Goal: Communication & Community: Answer question/provide support

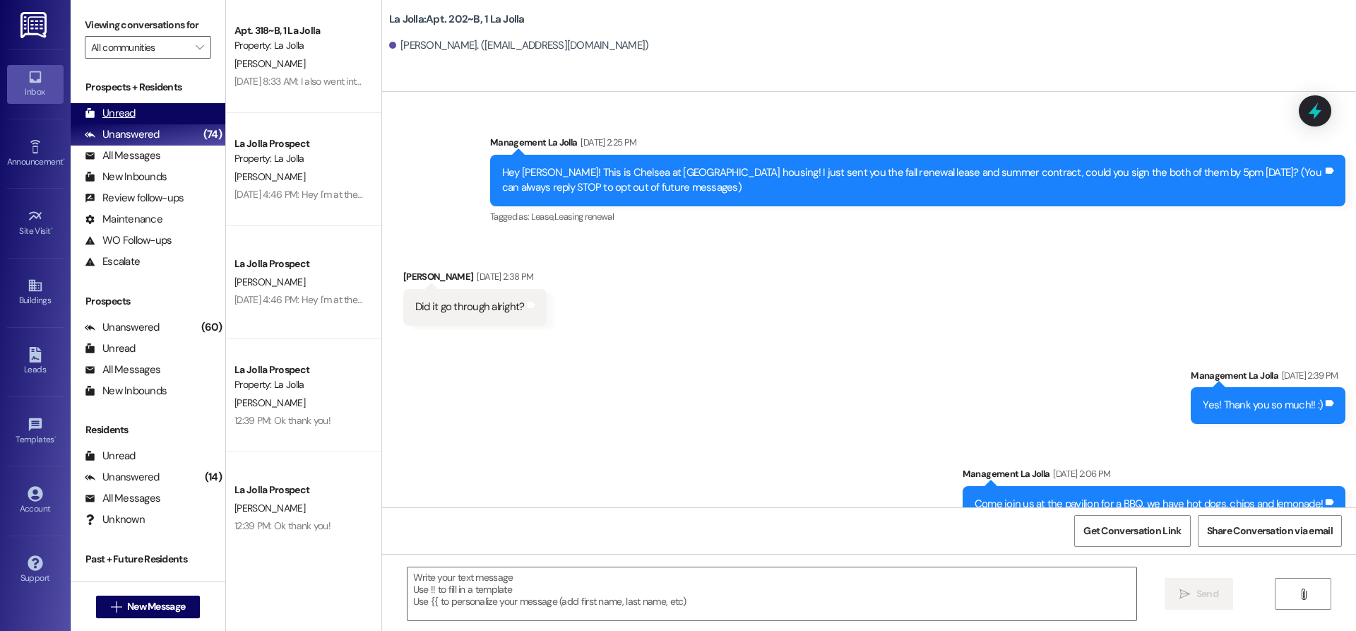
scroll to position [24078, 0]
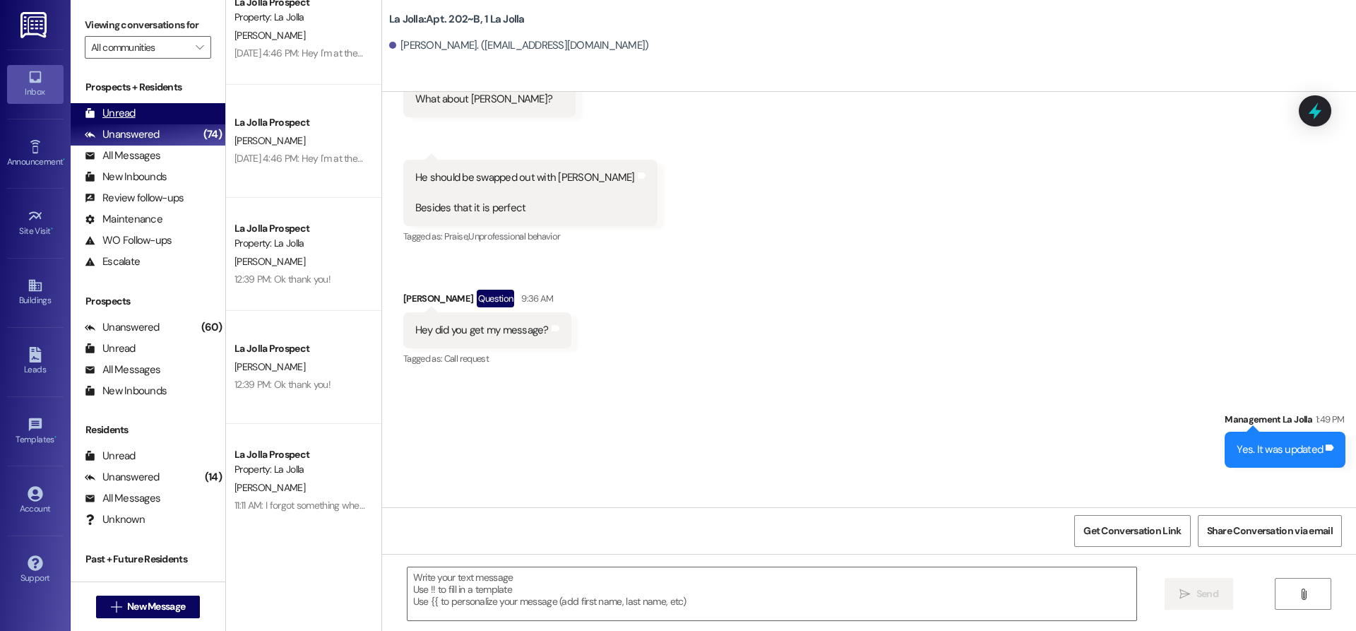
click at [179, 107] on div "Unread (0)" at bounding box center [148, 113] width 155 height 21
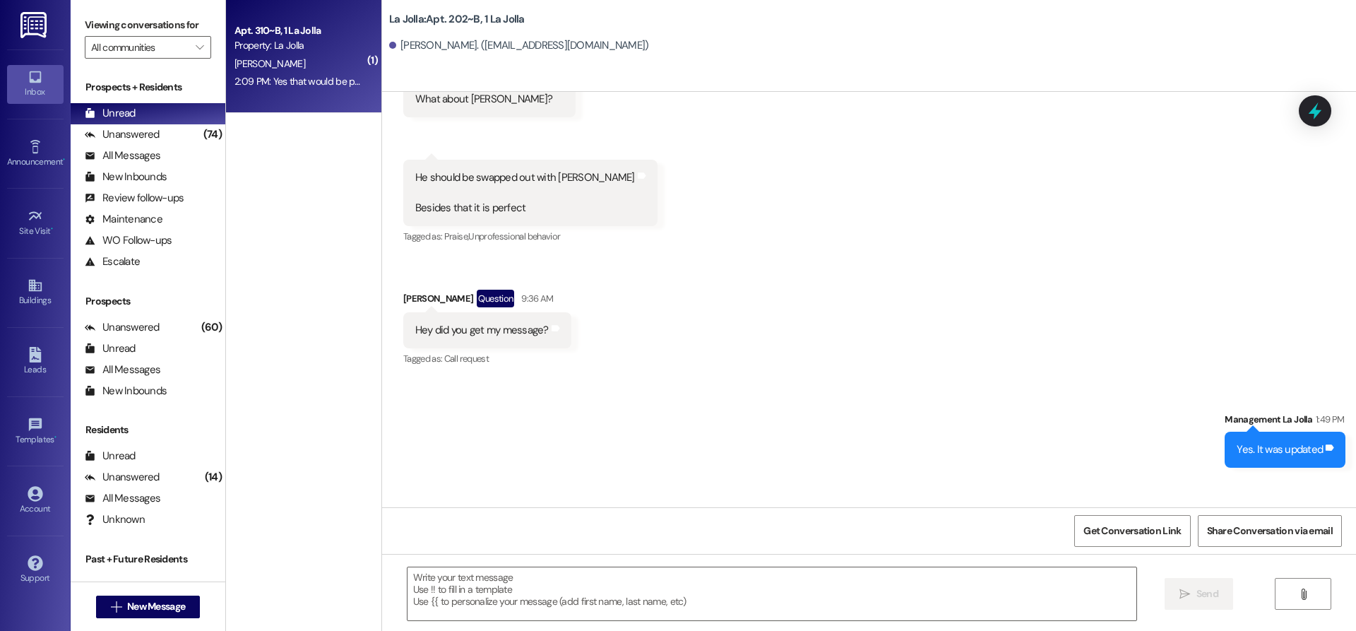
click at [317, 81] on div "2:09 PM: Yes that would be perfect! Thank you so much 2:09 PM: Yes that would b…" at bounding box center [350, 81] width 230 height 13
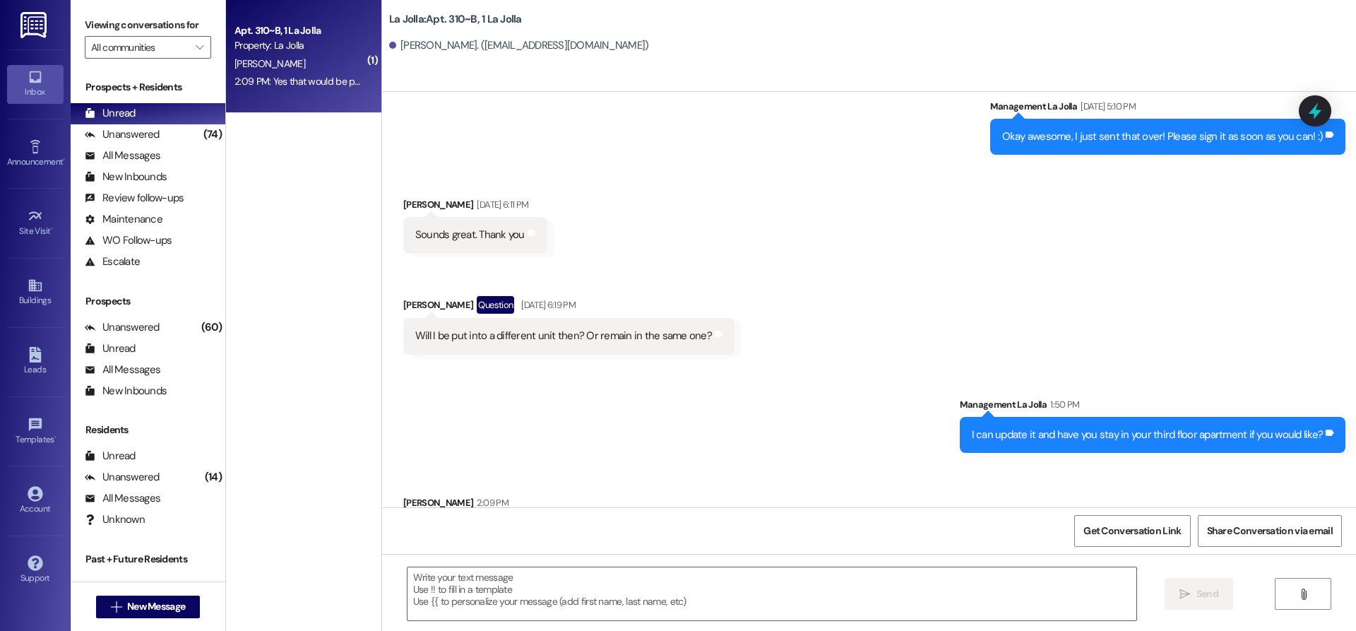
scroll to position [13927, 0]
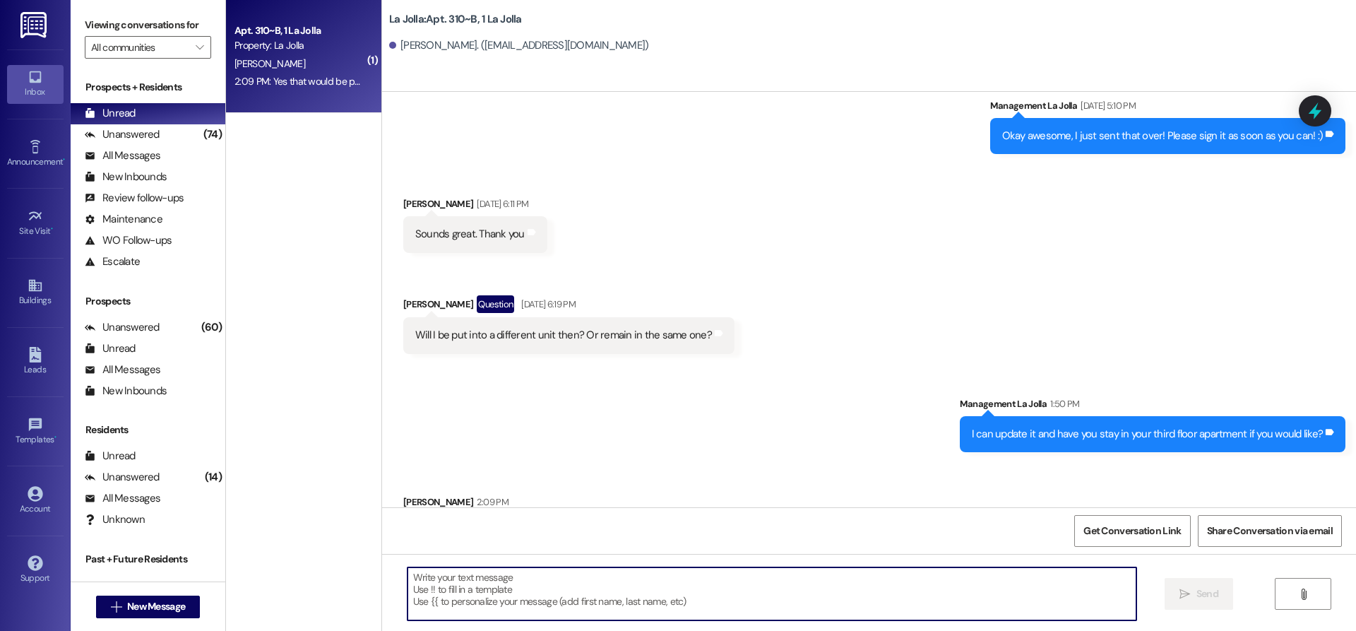
click at [667, 605] on textarea at bounding box center [772, 593] width 729 height 53
type textarea "O"
type textarea "Okay awesome, of course!"
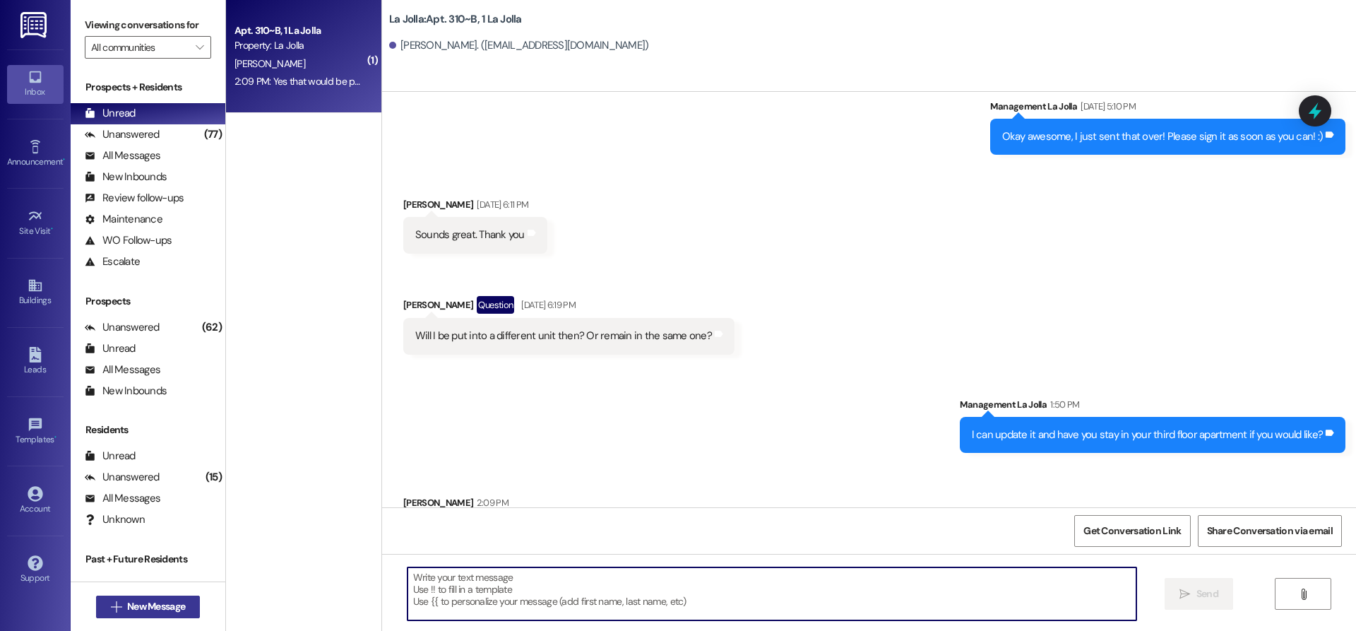
click at [166, 605] on span "New Message" at bounding box center [156, 606] width 58 height 15
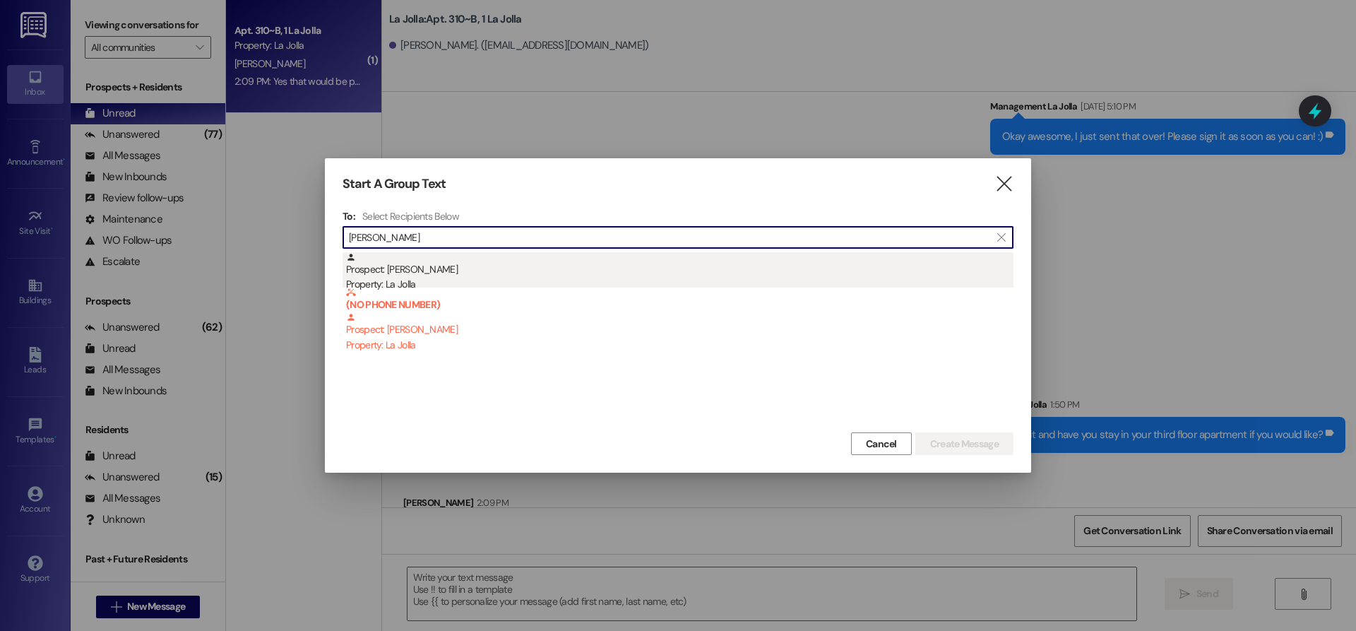
type input "[PERSON_NAME]"
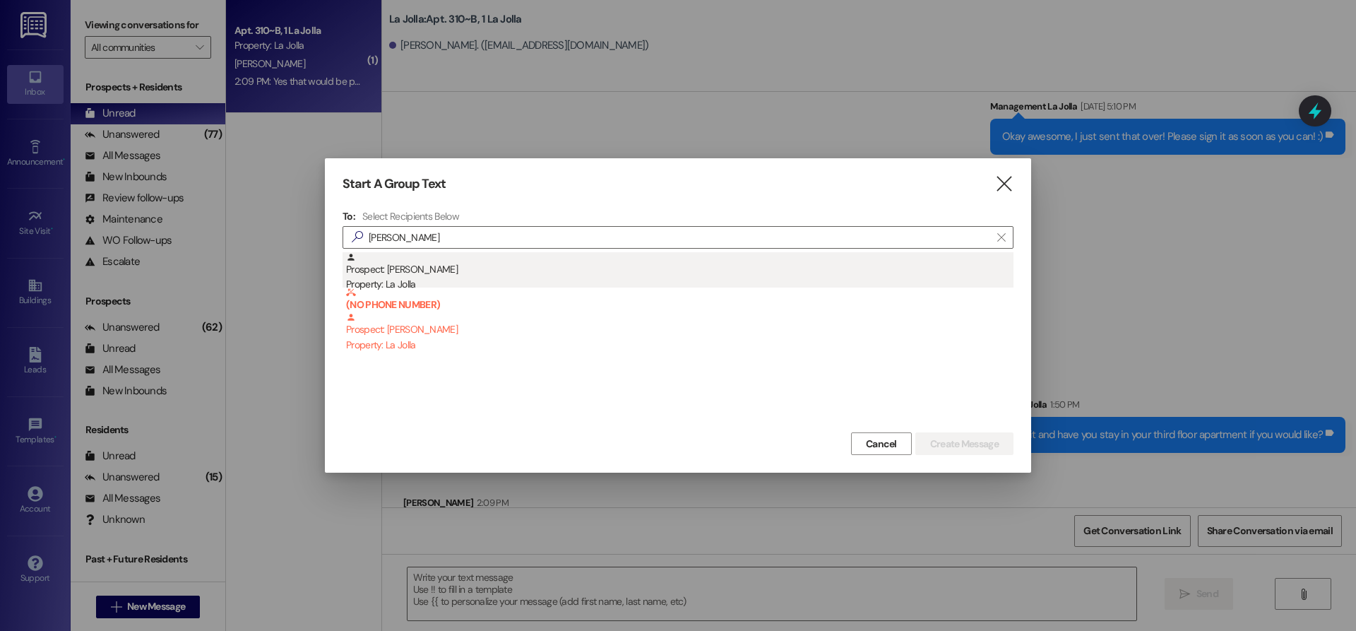
click at [391, 282] on div "Property: La Jolla" at bounding box center [680, 284] width 668 height 15
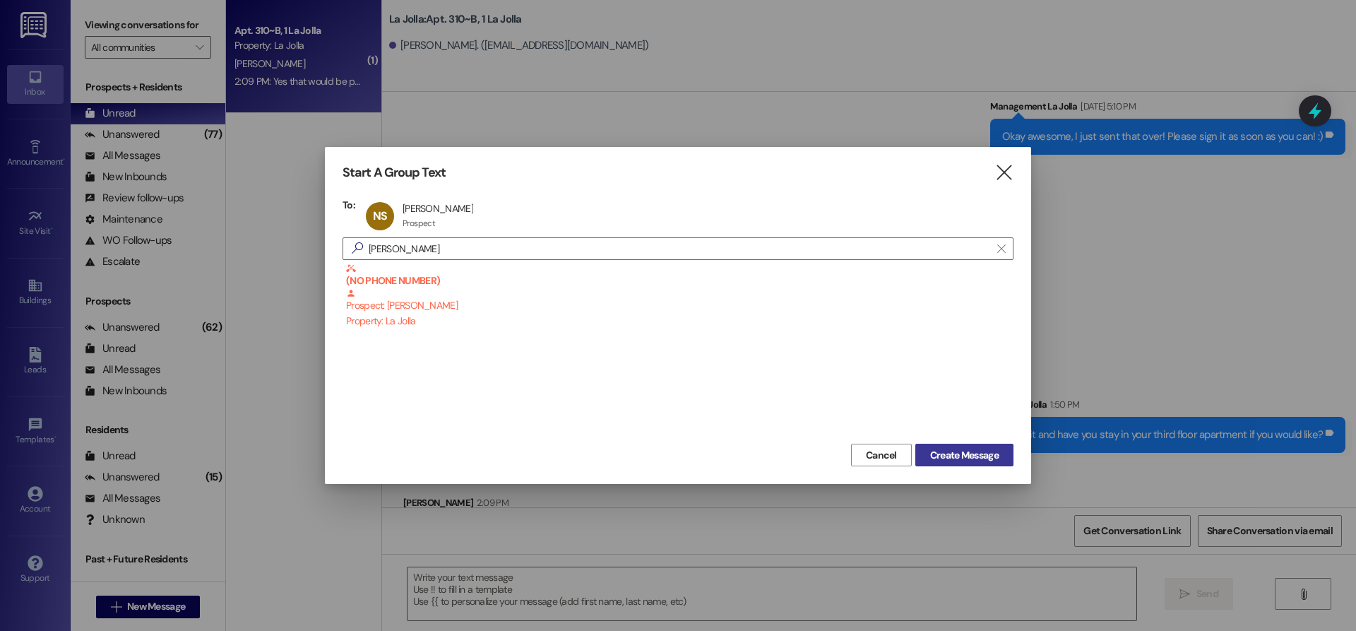
click at [1005, 464] on button "Create Message" at bounding box center [964, 455] width 98 height 23
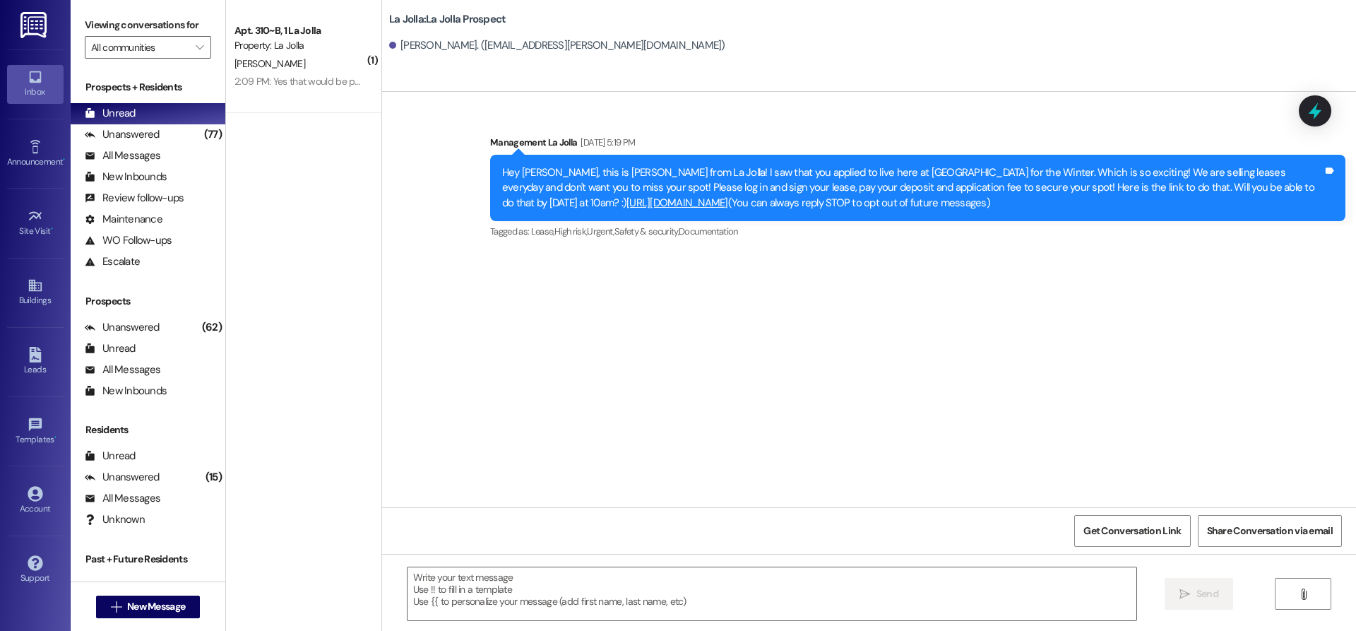
scroll to position [0, 0]
click at [557, 574] on textarea at bounding box center [772, 593] width 729 height 53
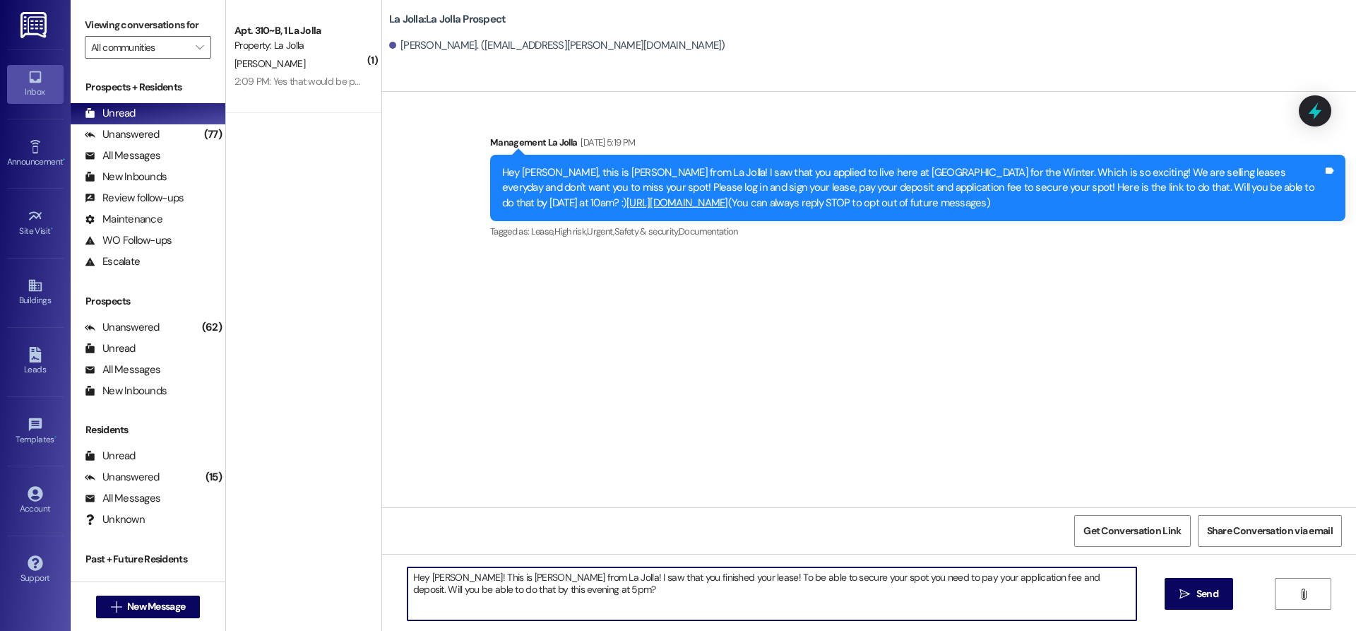
drag, startPoint x: 538, startPoint y: 589, endPoint x: 385, endPoint y: 564, distance: 155.3
click at [385, 564] on div "Hey [PERSON_NAME]! This is [PERSON_NAME] from La Jolla! I saw that you finished…" at bounding box center [869, 607] width 974 height 106
type textarea "Hey [PERSON_NAME]! This is [PERSON_NAME] from La Jolla! I saw that you finished…"
click at [1175, 591] on button " Send" at bounding box center [1199, 594] width 69 height 32
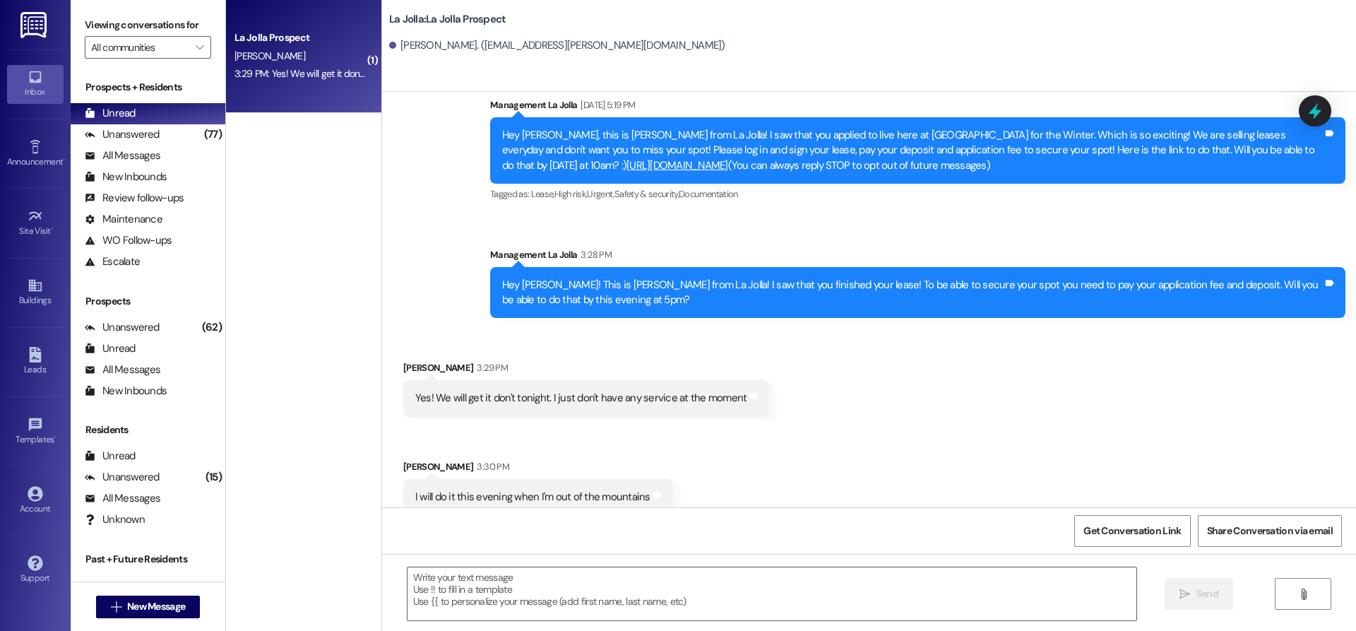
scroll to position [57, 0]
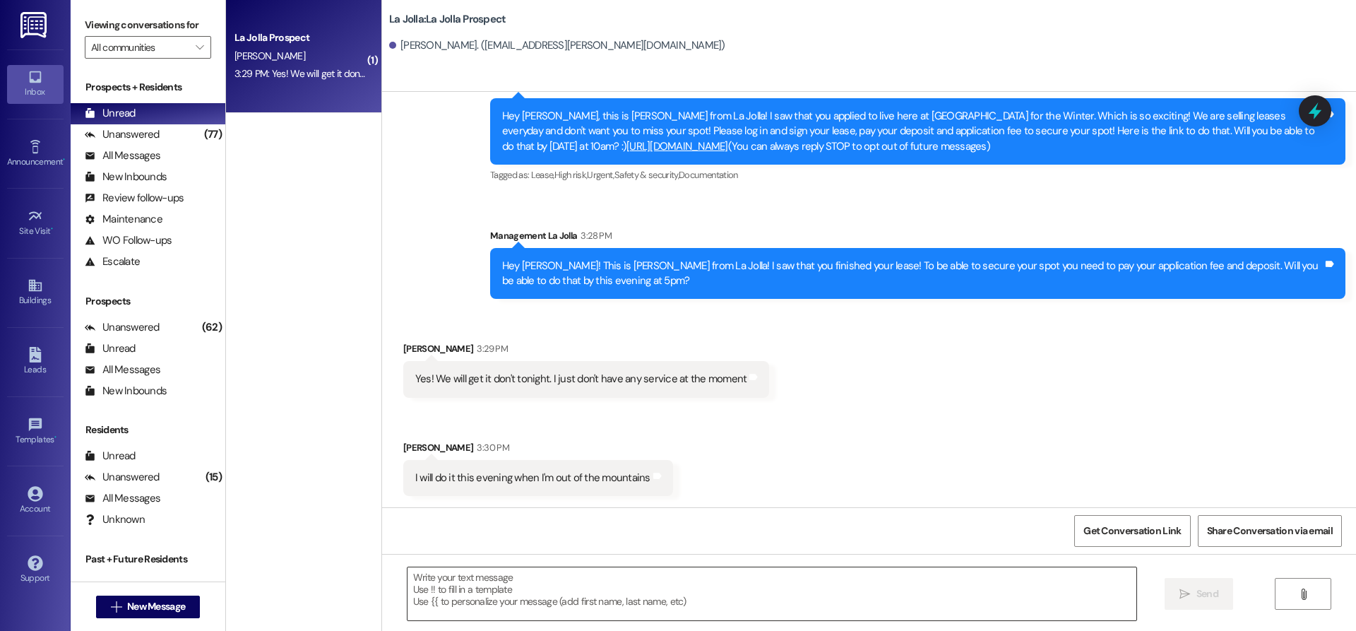
click at [538, 602] on textarea at bounding box center [772, 593] width 729 height 53
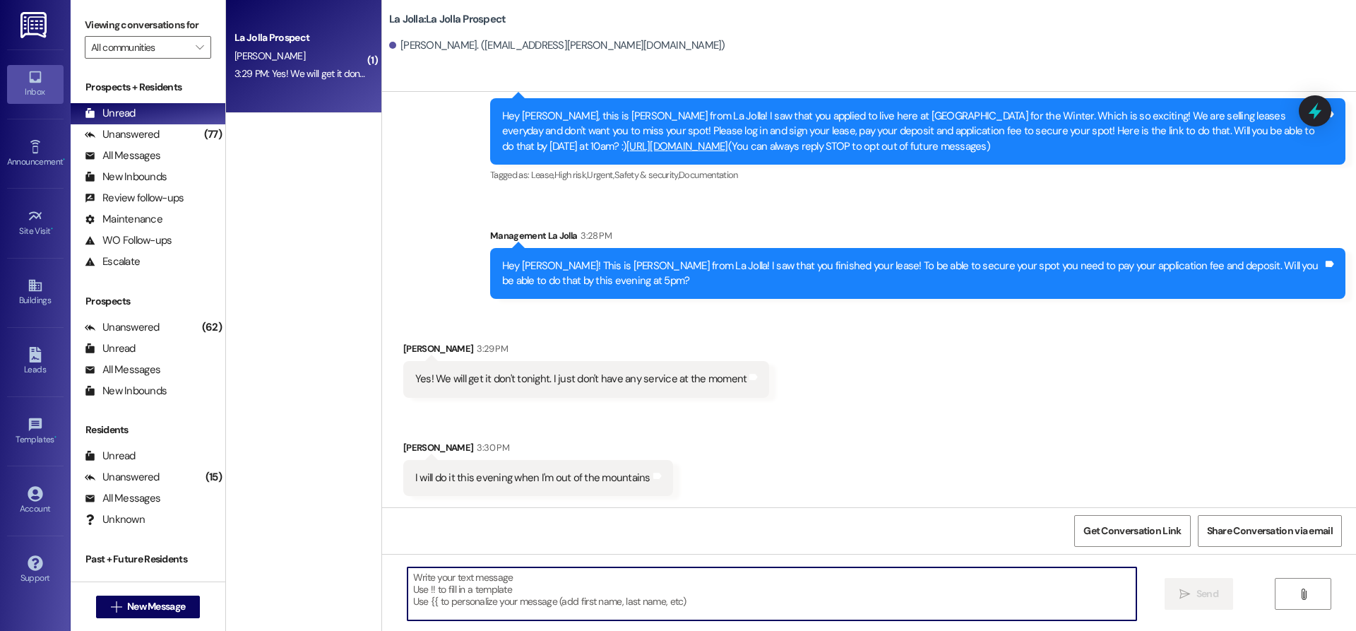
click at [512, 586] on textarea at bounding box center [772, 593] width 729 height 53
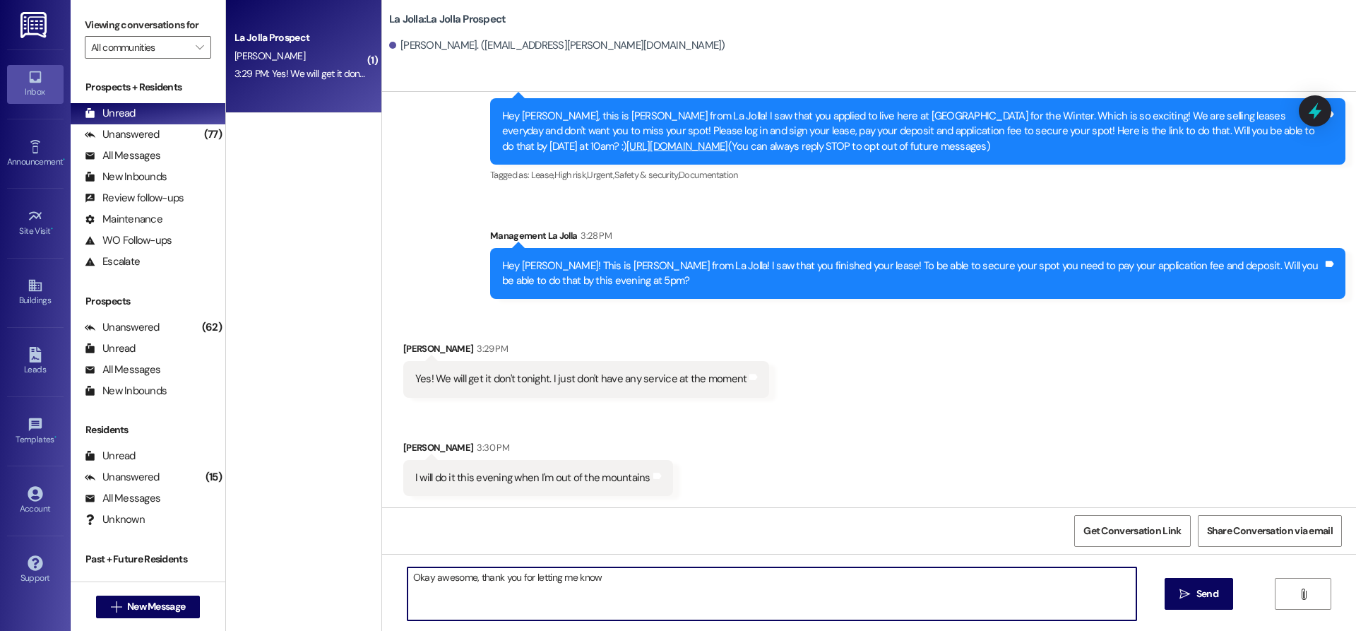
type textarea "Okay awesome, thank you for letting me know!"
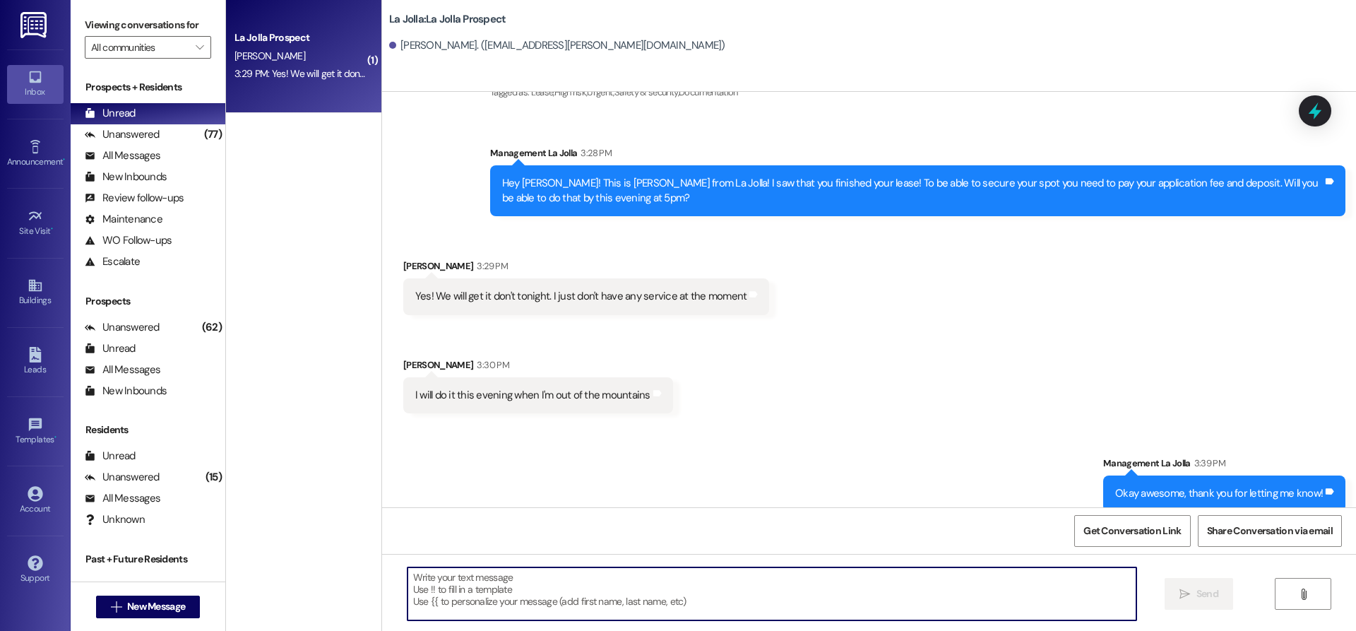
scroll to position [155, 0]
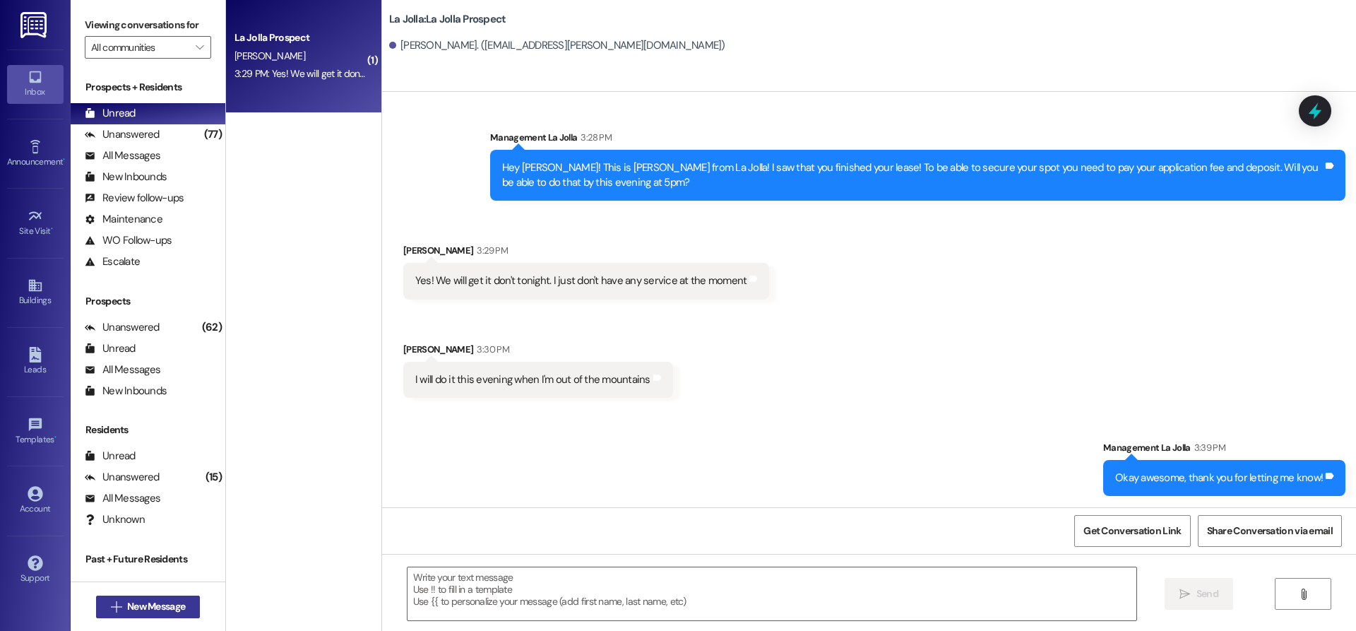
click at [127, 605] on span "New Message" at bounding box center [156, 606] width 58 height 15
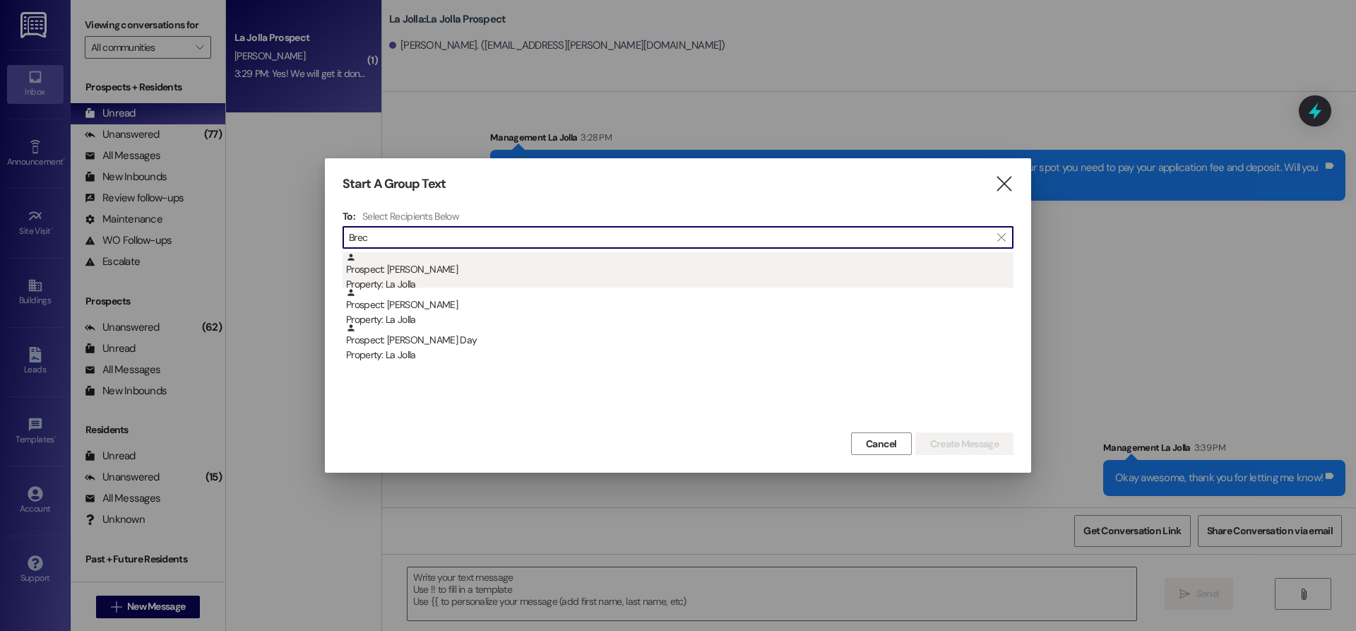
type input "Brec"
click at [567, 283] on div "Property: La Jolla" at bounding box center [680, 284] width 668 height 15
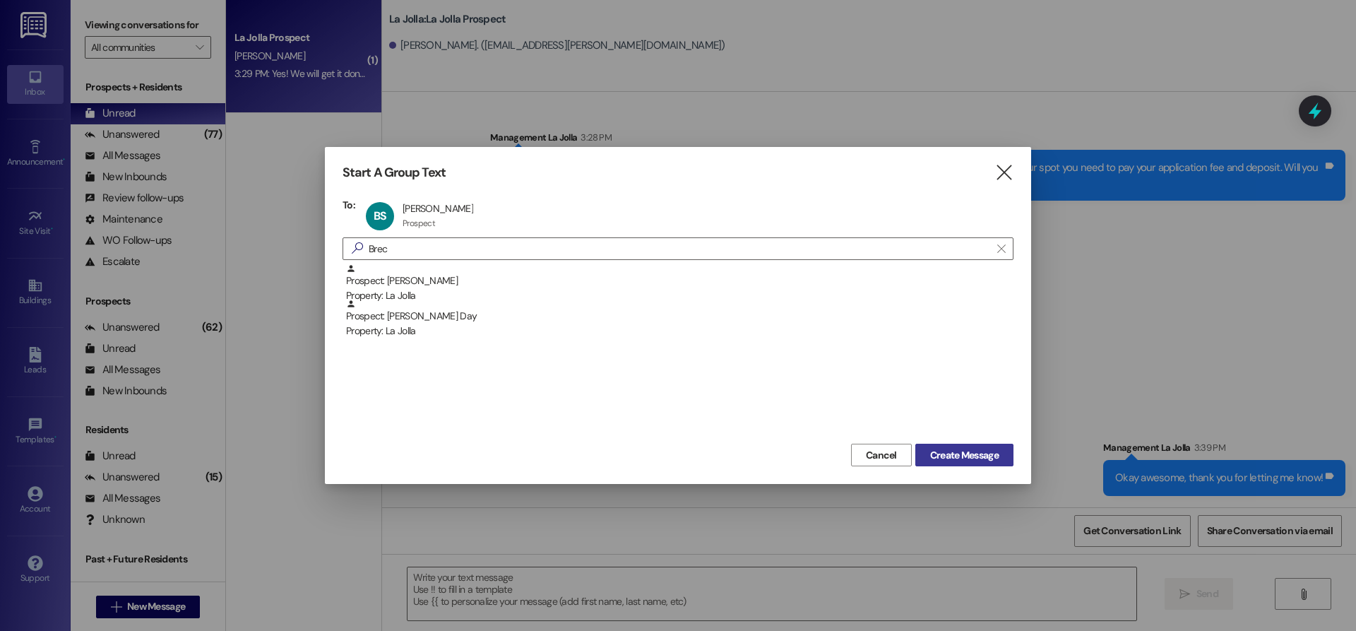
click at [964, 455] on span "Create Message" at bounding box center [964, 455] width 69 height 15
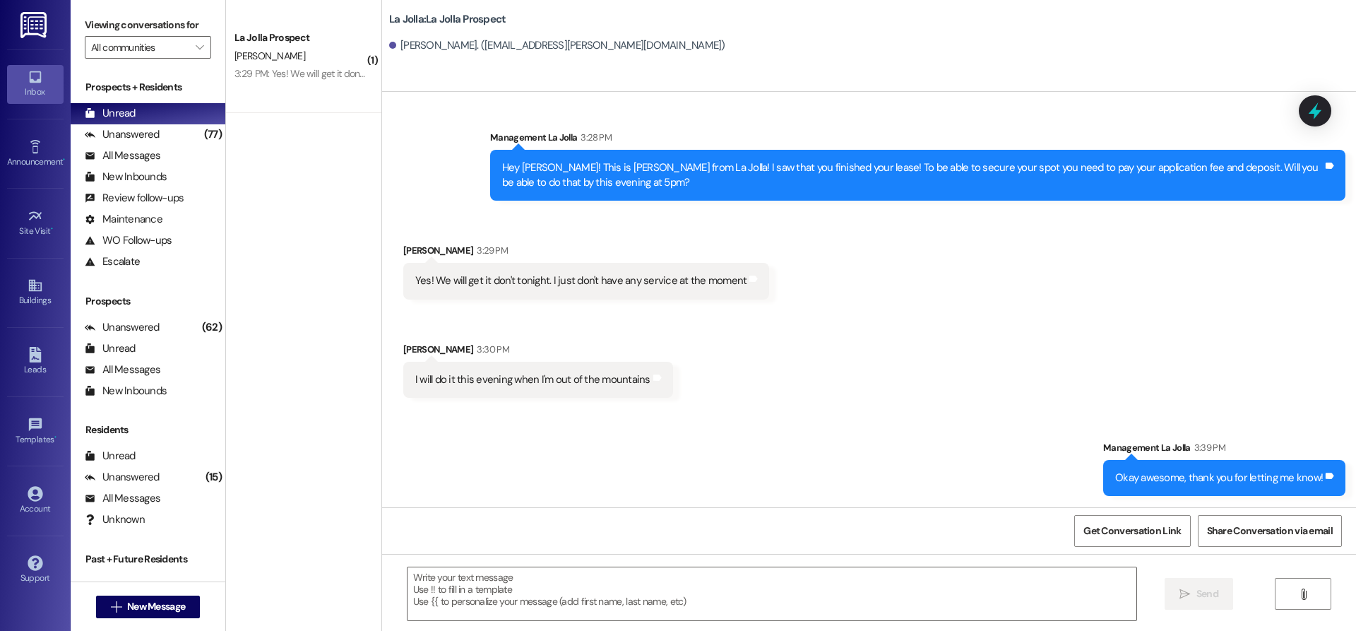
scroll to position [0, 0]
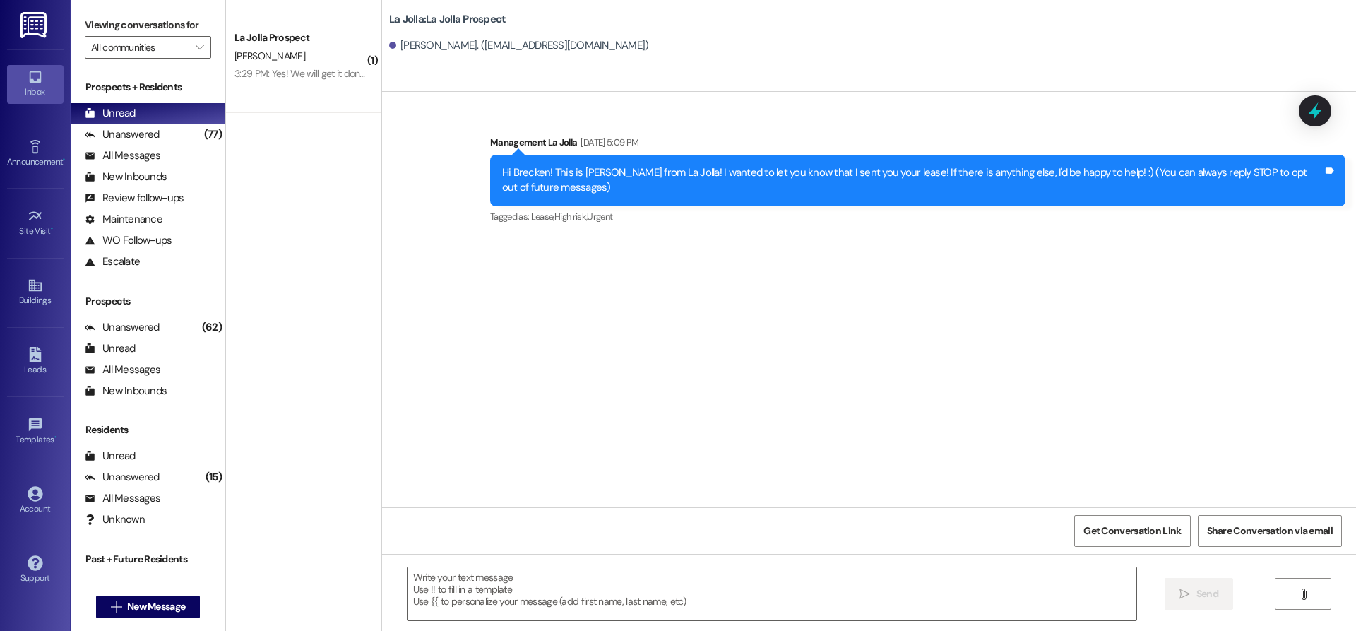
click at [422, 45] on div "[PERSON_NAME]. ([EMAIL_ADDRESS][DOMAIN_NAME])" at bounding box center [519, 45] width 260 height 15
click at [36, 347] on icon at bounding box center [36, 355] width 16 height 16
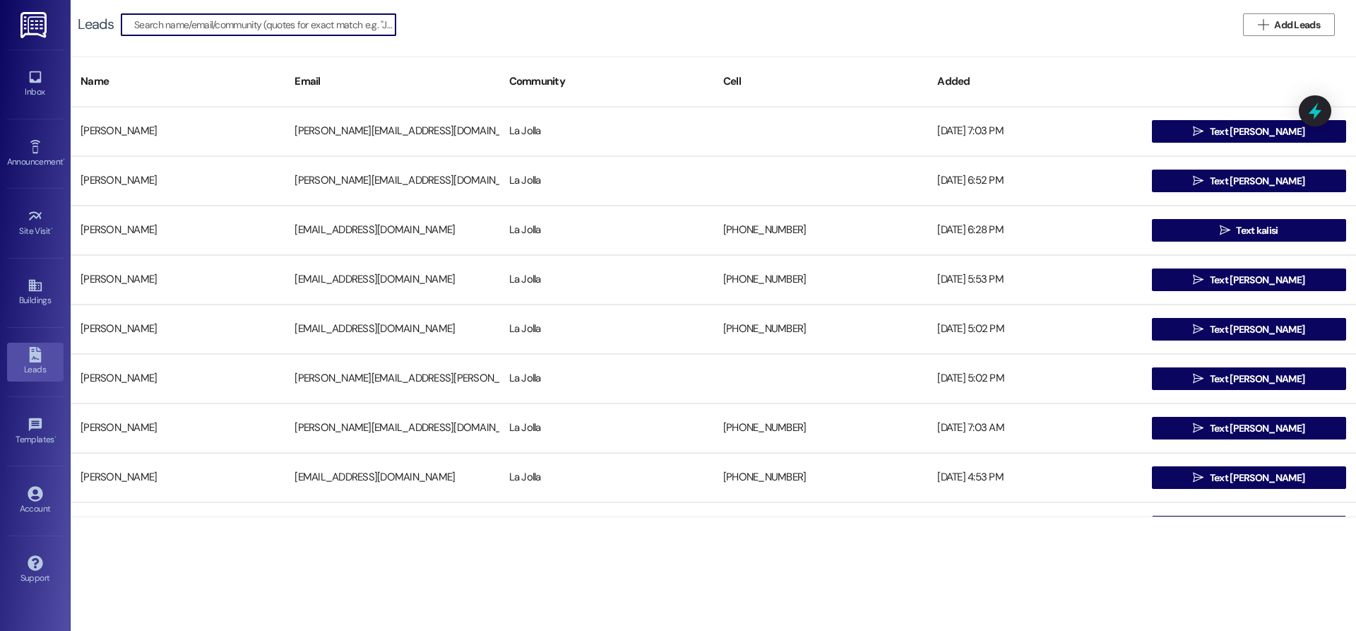
click at [239, 25] on input at bounding box center [264, 25] width 261 height 20
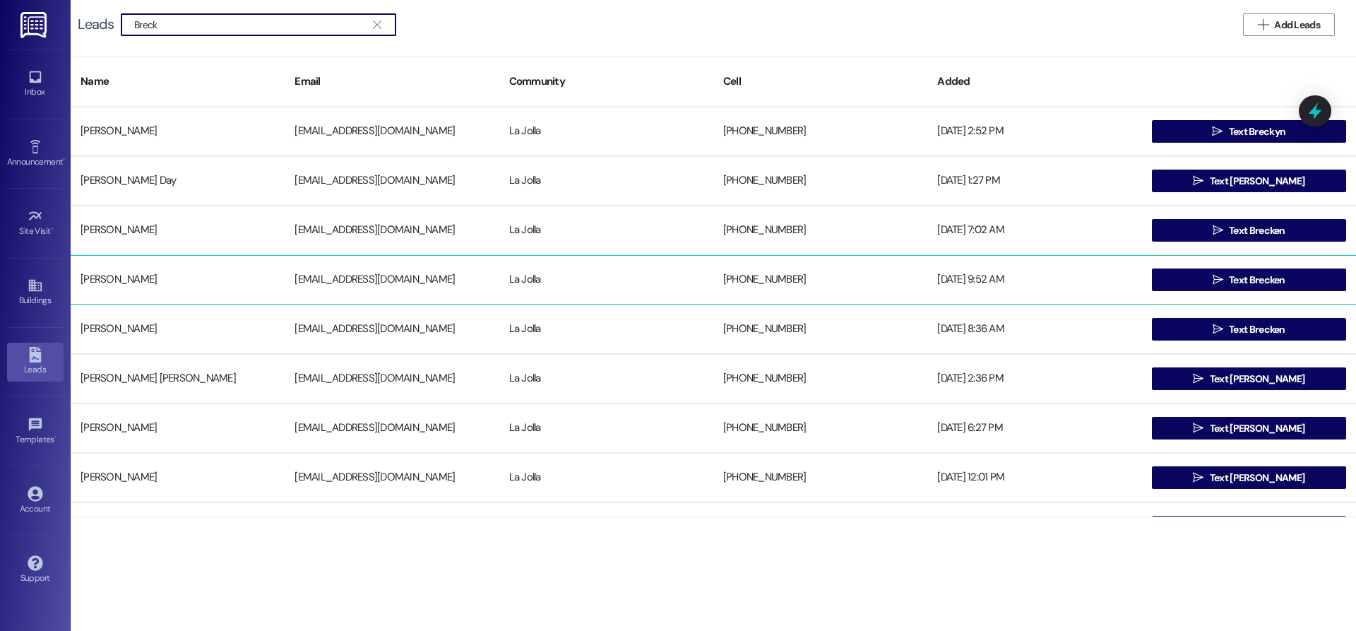
type input "Breck"
click at [138, 278] on div "[PERSON_NAME]" at bounding box center [178, 280] width 214 height 28
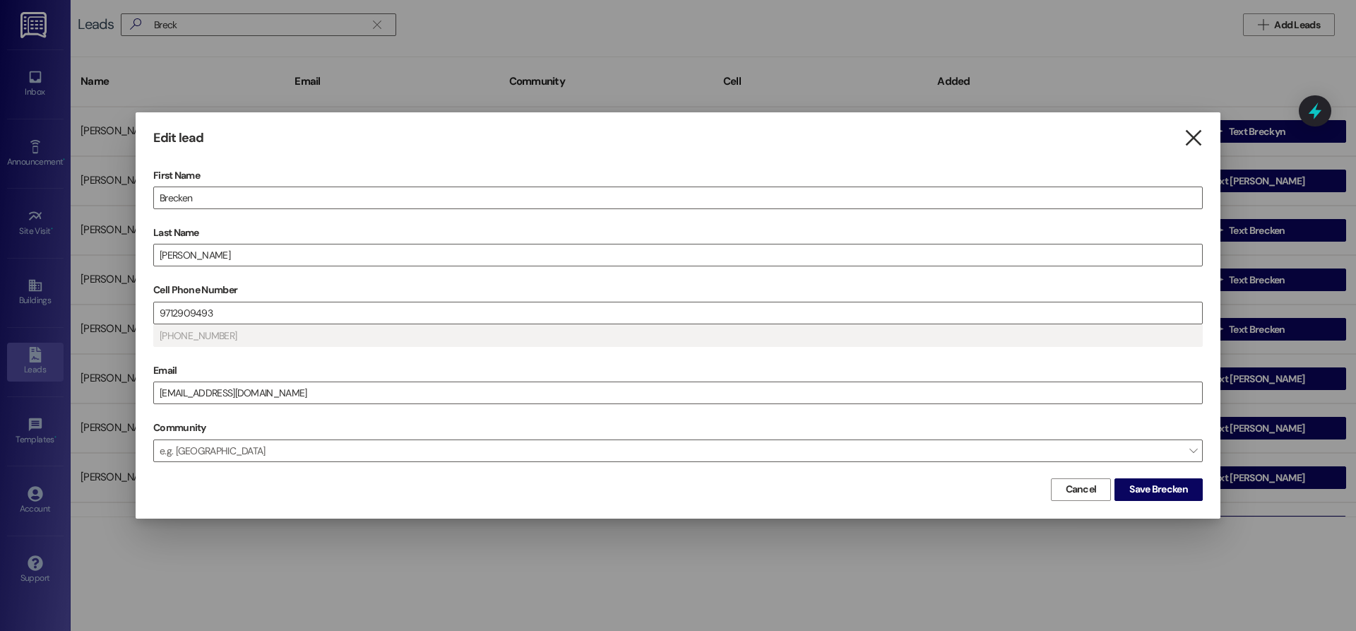
click at [1197, 139] on icon "" at bounding box center [1193, 138] width 19 height 15
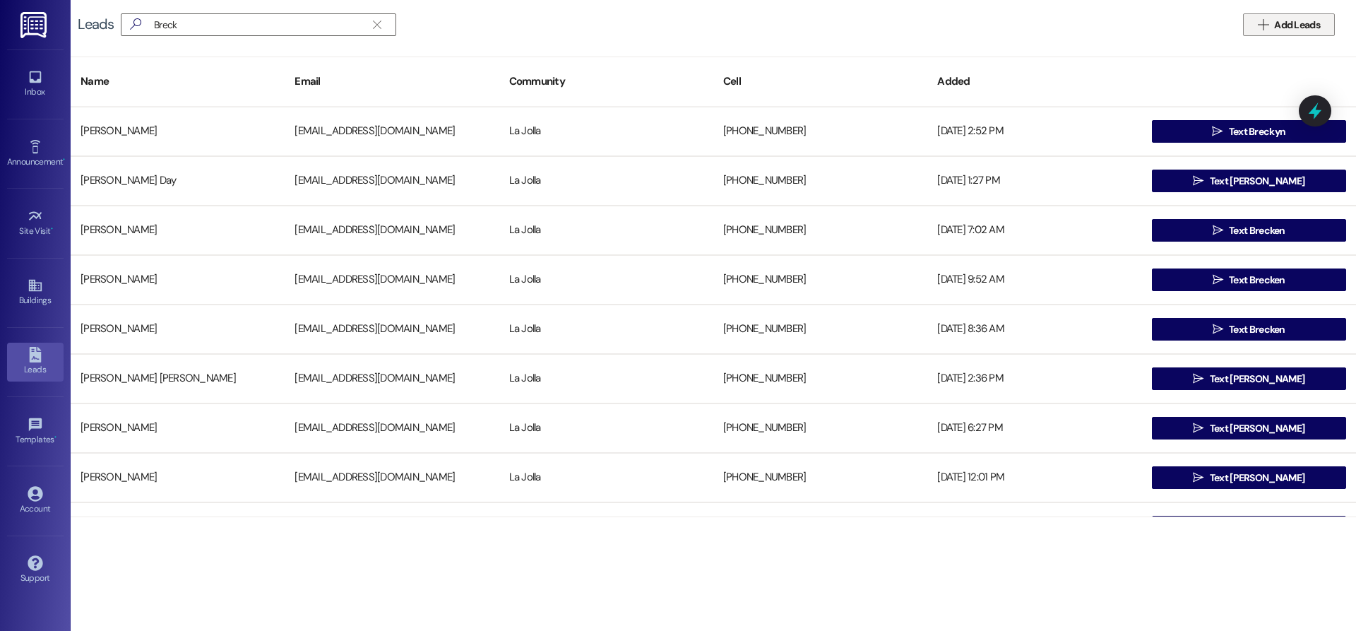
click at [1313, 18] on span "Add Leads" at bounding box center [1297, 25] width 46 height 15
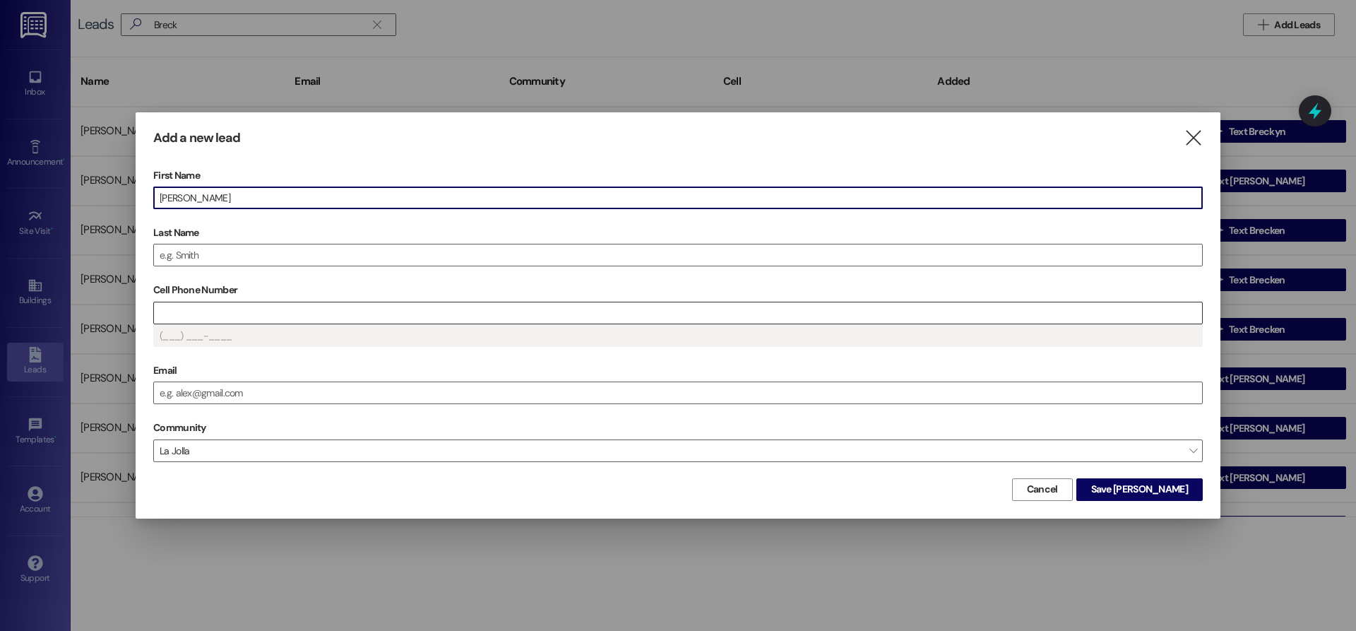
click at [234, 307] on input "Cell Phone Number" at bounding box center [678, 312] width 1048 height 21
drag, startPoint x: 250, startPoint y: 196, endPoint x: 205, endPoint y: 189, distance: 45.8
click at [205, 189] on input "[PERSON_NAME]" at bounding box center [678, 197] width 1048 height 21
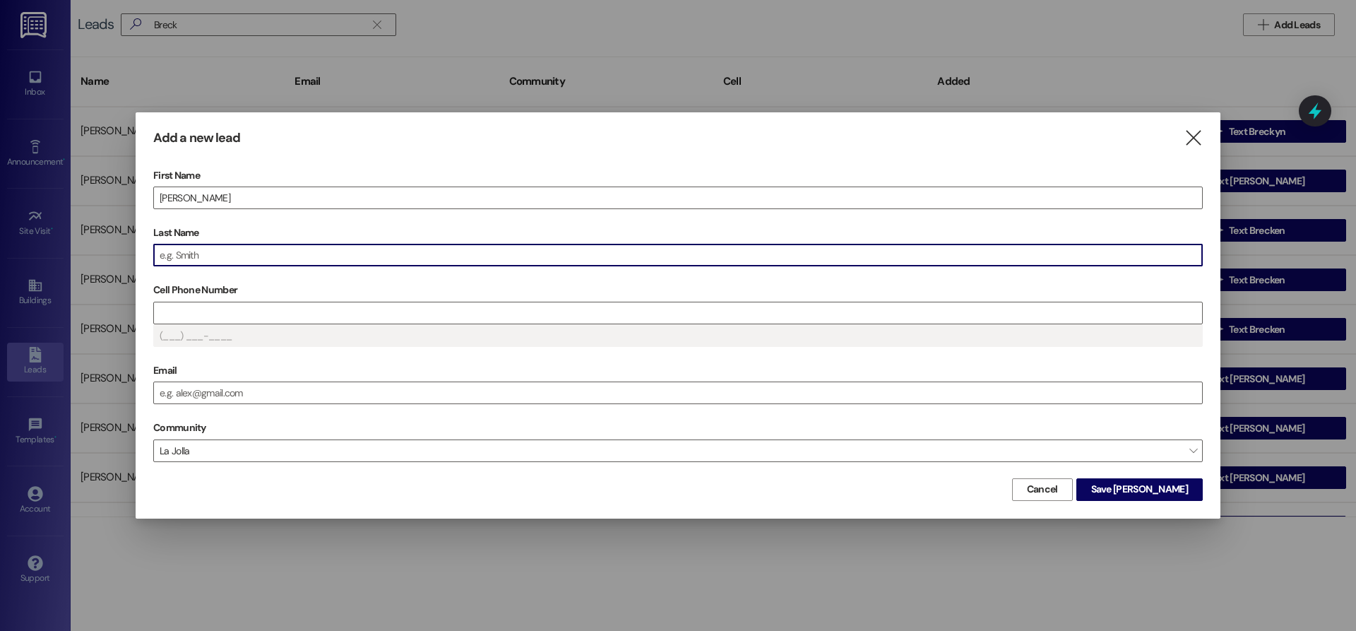
click at [203, 261] on input "Last Name" at bounding box center [678, 254] width 1048 height 21
click at [215, 309] on input "Cell Phone Number" at bounding box center [678, 312] width 1048 height 21
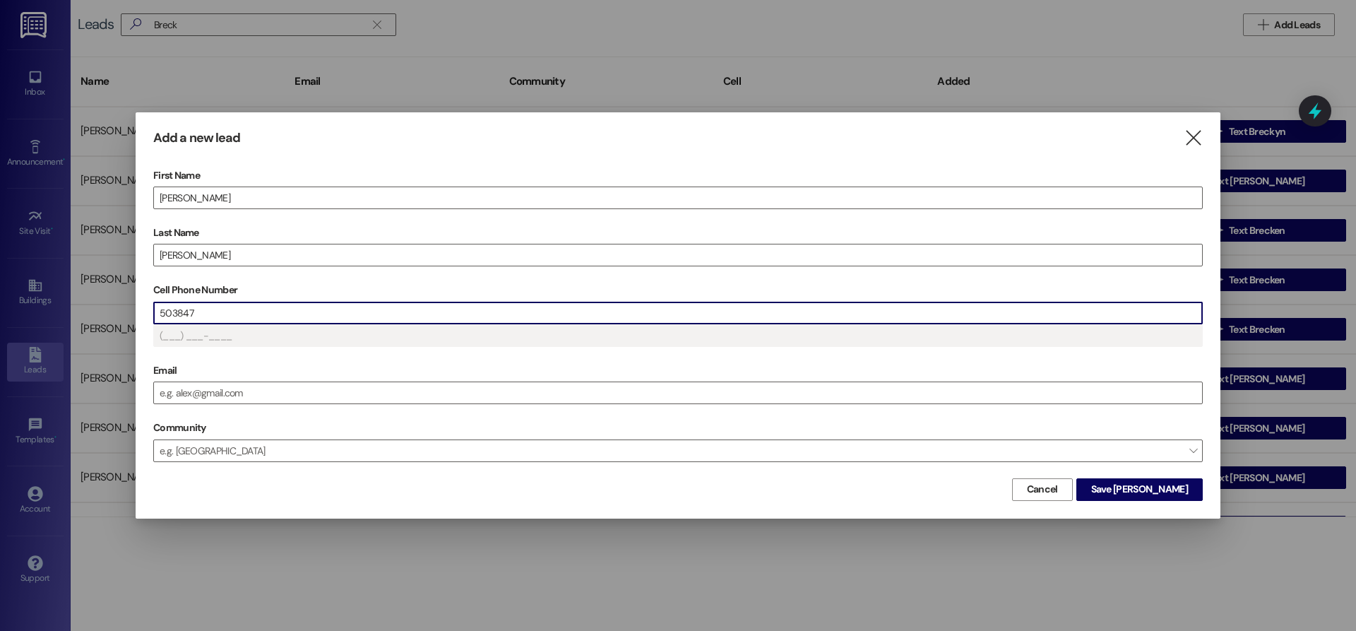
type input "(503) 847-____"
click at [1153, 479] on button "Save [PERSON_NAME]" at bounding box center [1139, 489] width 126 height 23
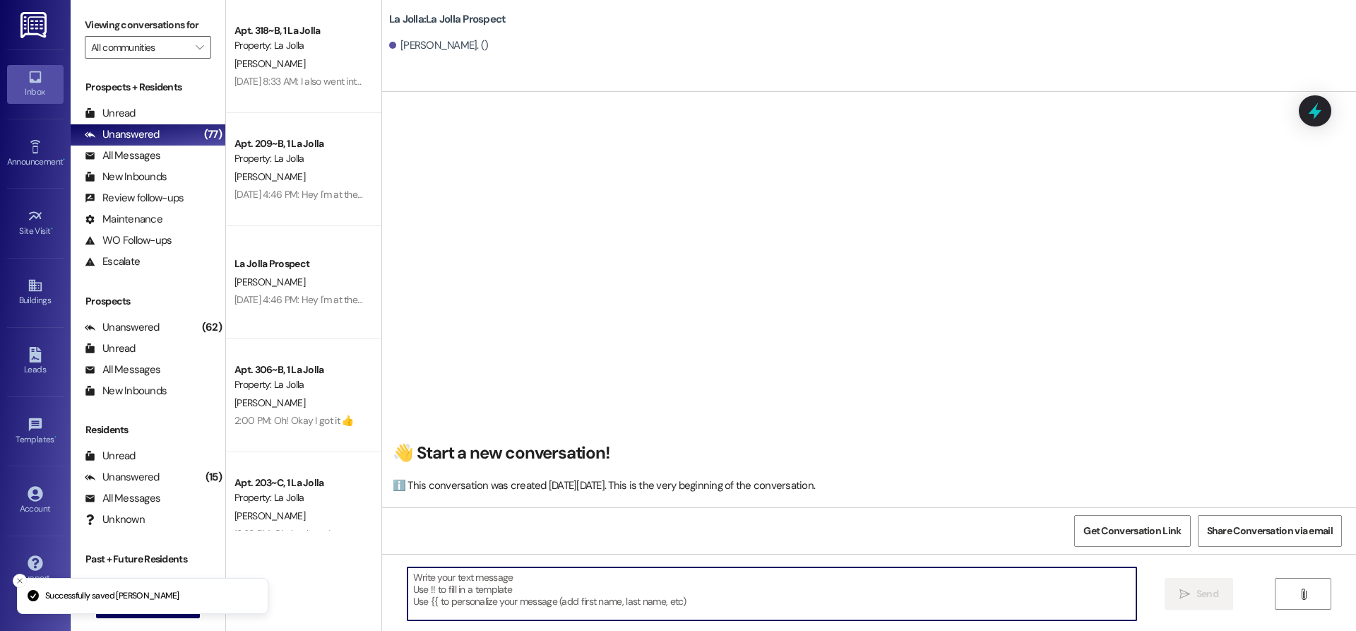
click at [574, 597] on textarea at bounding box center [772, 593] width 729 height 53
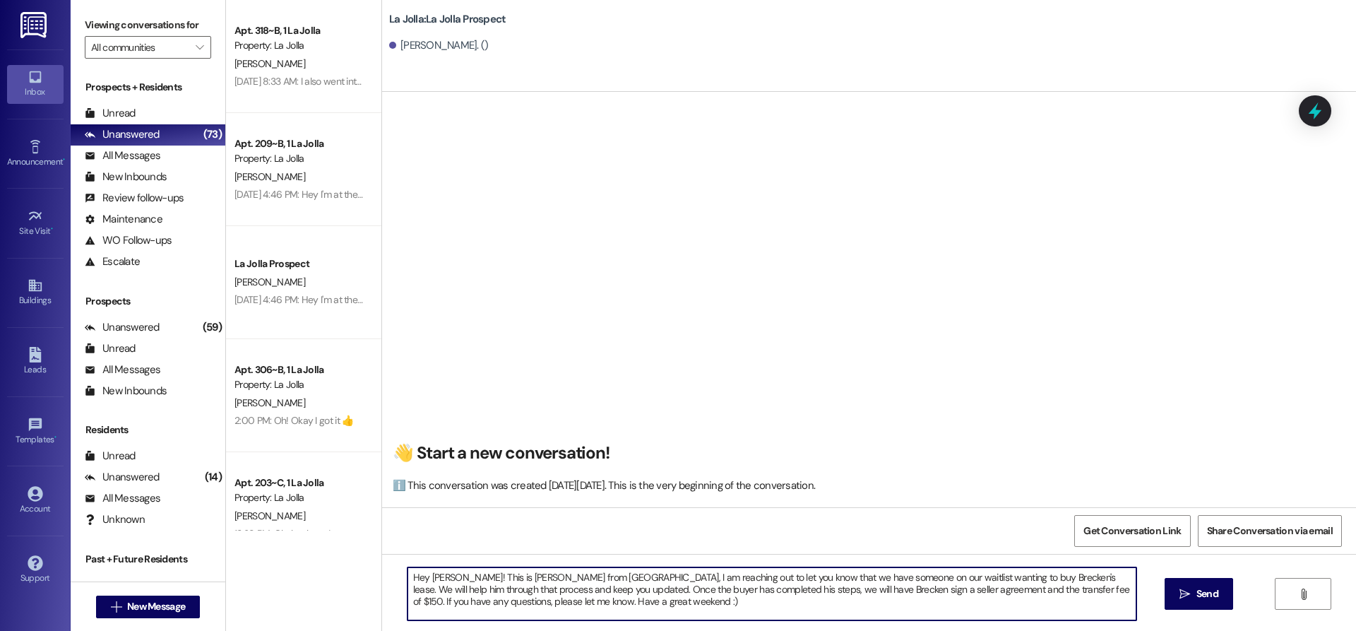
click at [903, 594] on textarea "Hey [PERSON_NAME]! This is [PERSON_NAME] from [GEOGRAPHIC_DATA], I am reaching …" at bounding box center [772, 593] width 729 height 53
type textarea "Hey [PERSON_NAME]! This is [PERSON_NAME] from [GEOGRAPHIC_DATA], I am reaching …"
click at [1190, 576] on div "Hey [PERSON_NAME]! This is [PERSON_NAME] from [GEOGRAPHIC_DATA], I am reaching …" at bounding box center [869, 607] width 974 height 106
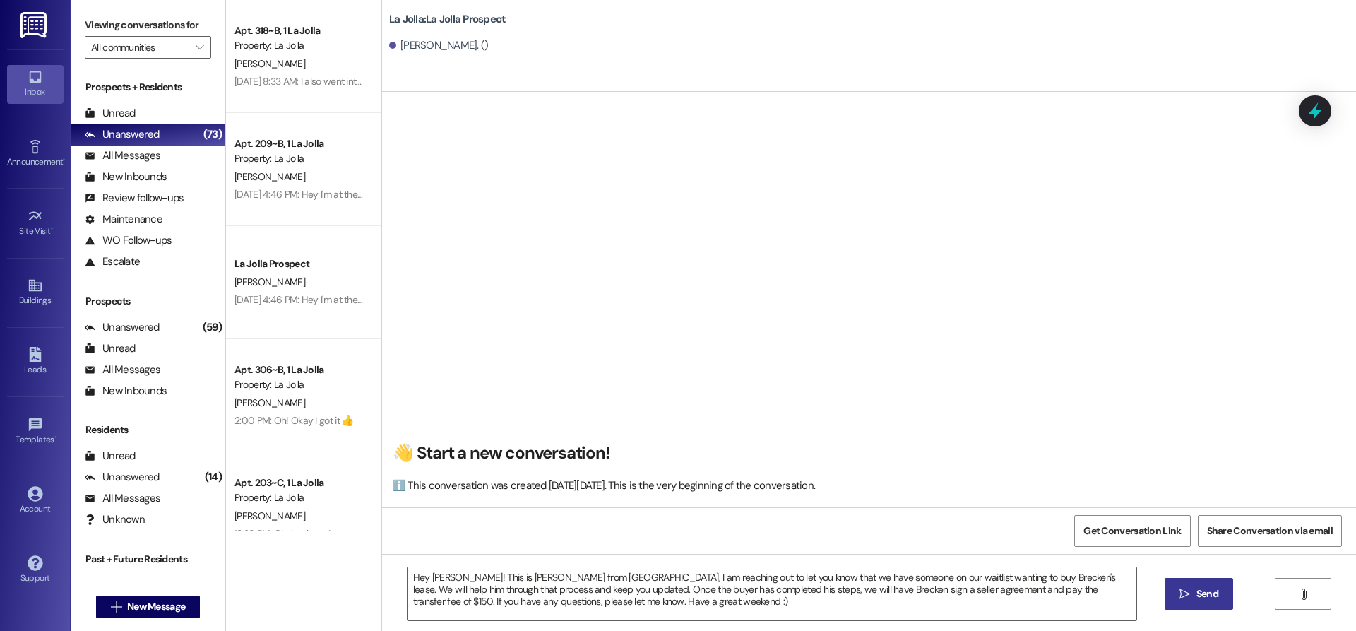
click at [1197, 594] on span "Send" at bounding box center [1208, 593] width 22 height 15
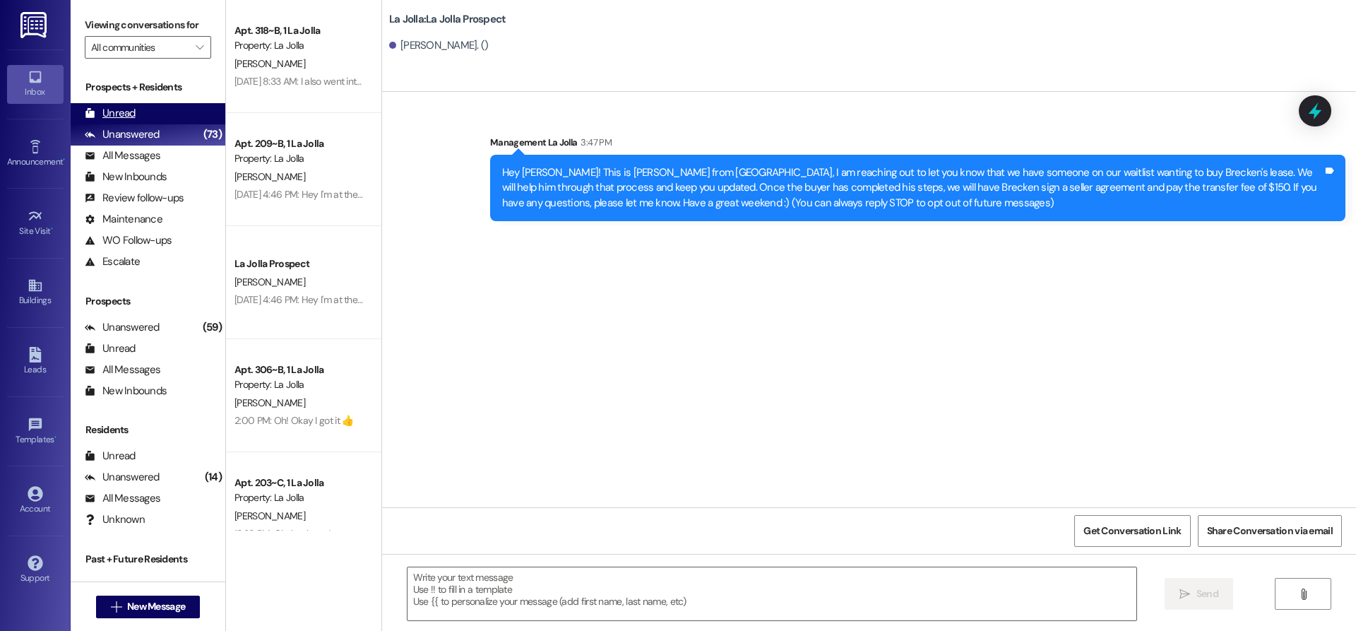
click at [154, 111] on div "Unread (0)" at bounding box center [148, 113] width 155 height 21
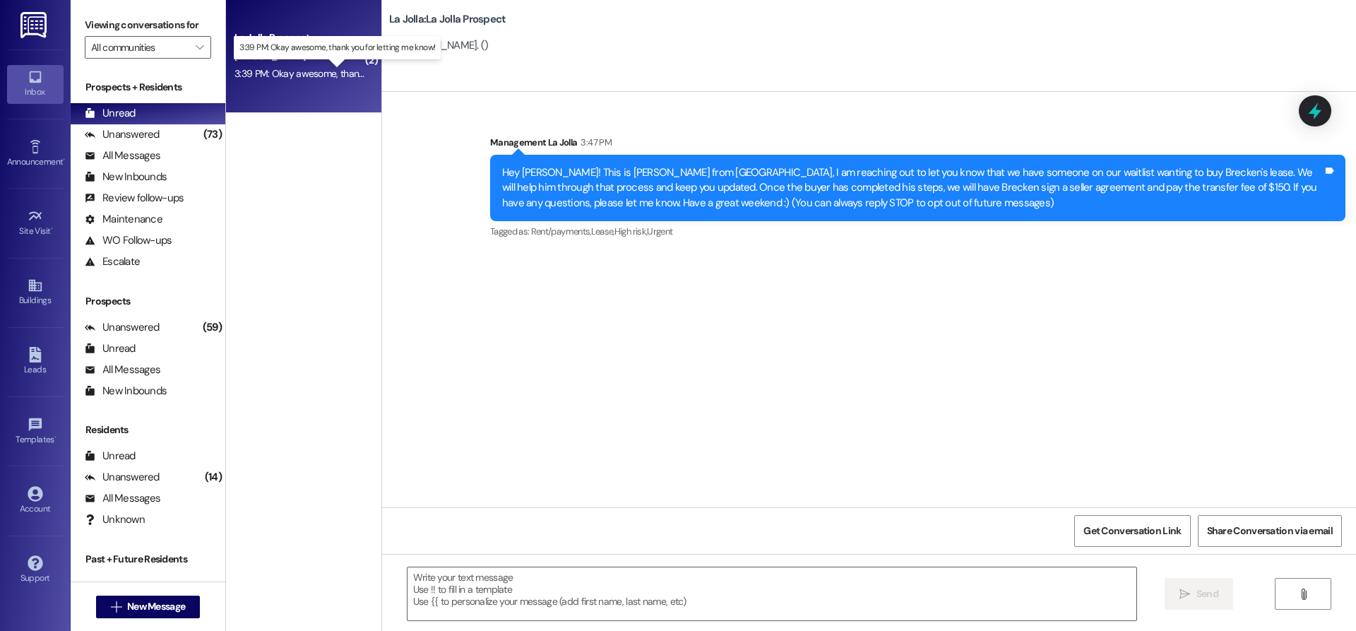
click at [253, 78] on div "3:39 PM: Okay awesome, thank you for letting me know! 3:39 PM: Okay awesome, th…" at bounding box center [349, 73] width 229 height 13
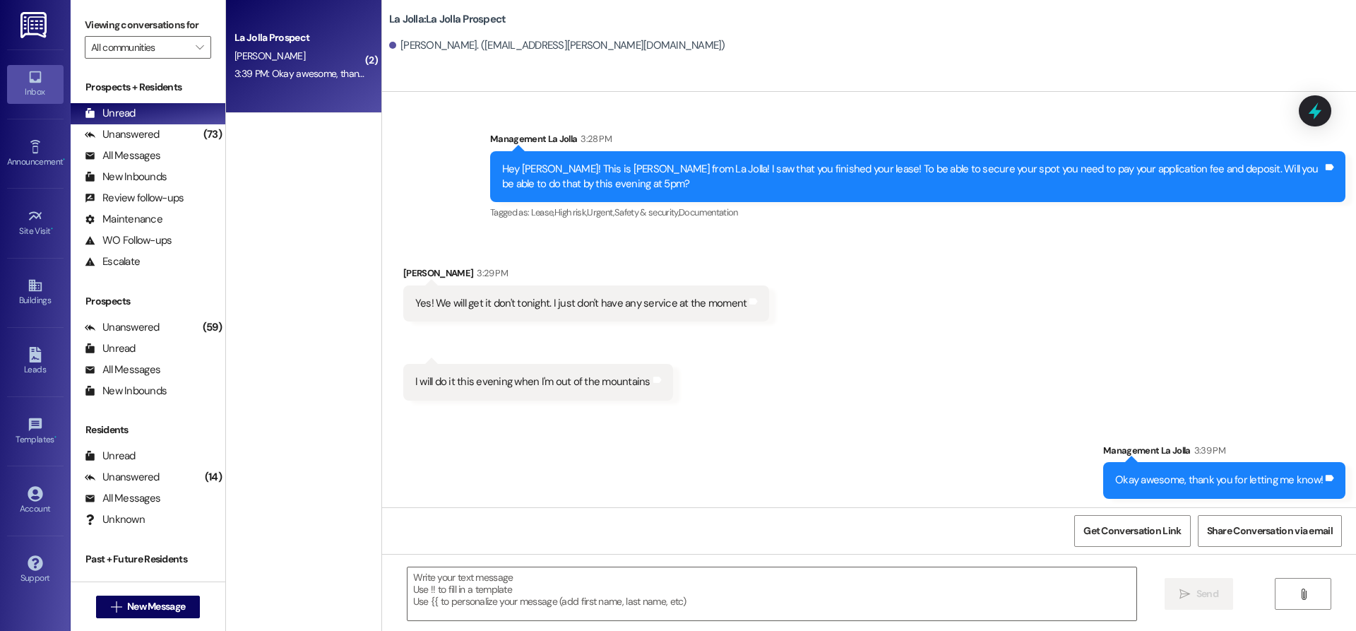
scroll to position [156, 0]
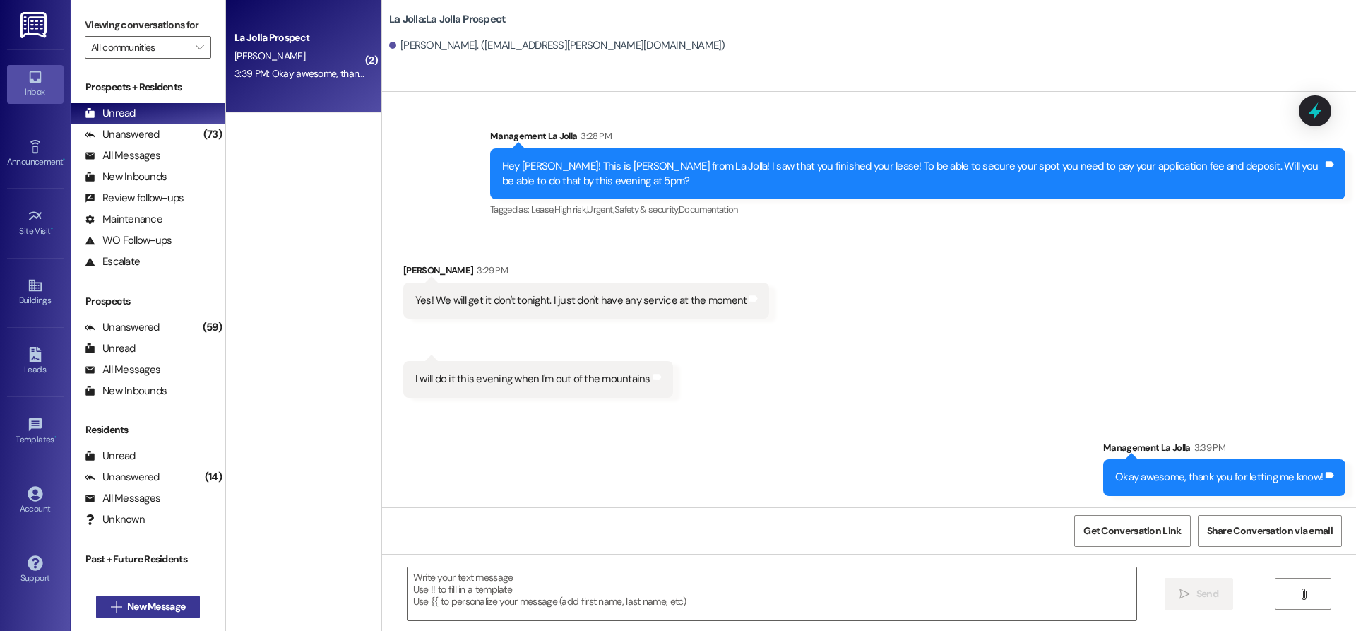
click at [127, 610] on span "New Message" at bounding box center [156, 606] width 58 height 15
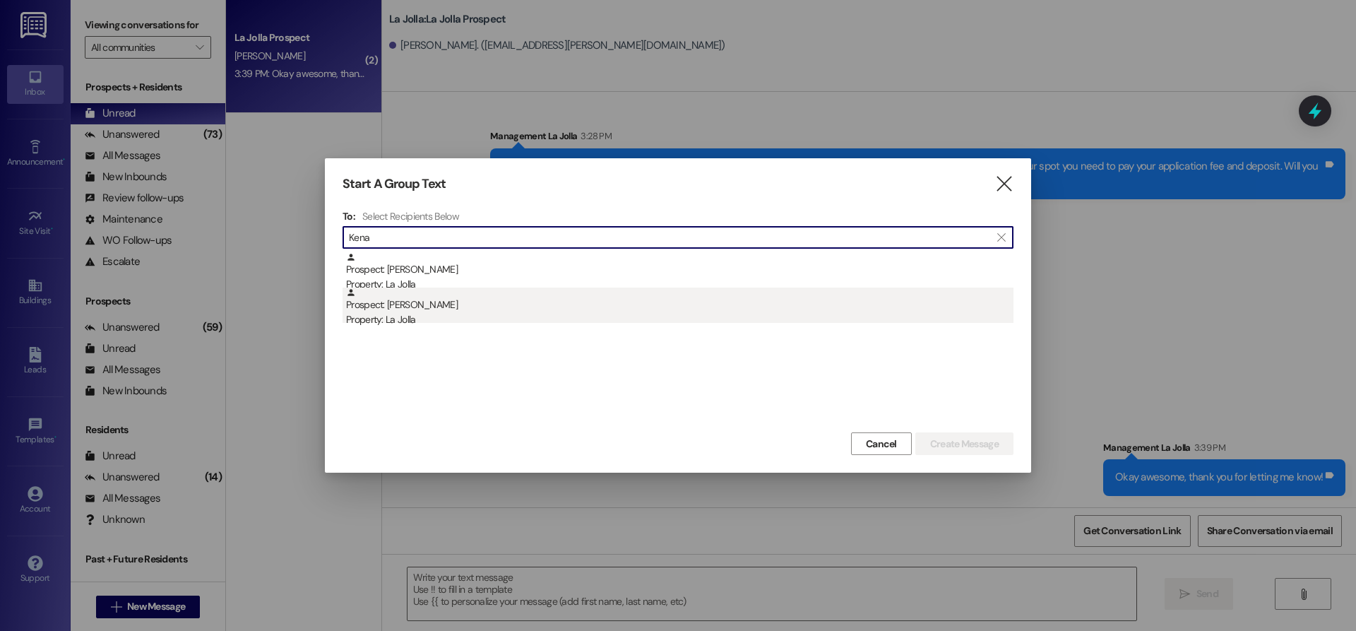
type input "Kena"
click at [498, 302] on div "Prospect: [PERSON_NAME] Property: La Jolla" at bounding box center [680, 307] width 668 height 40
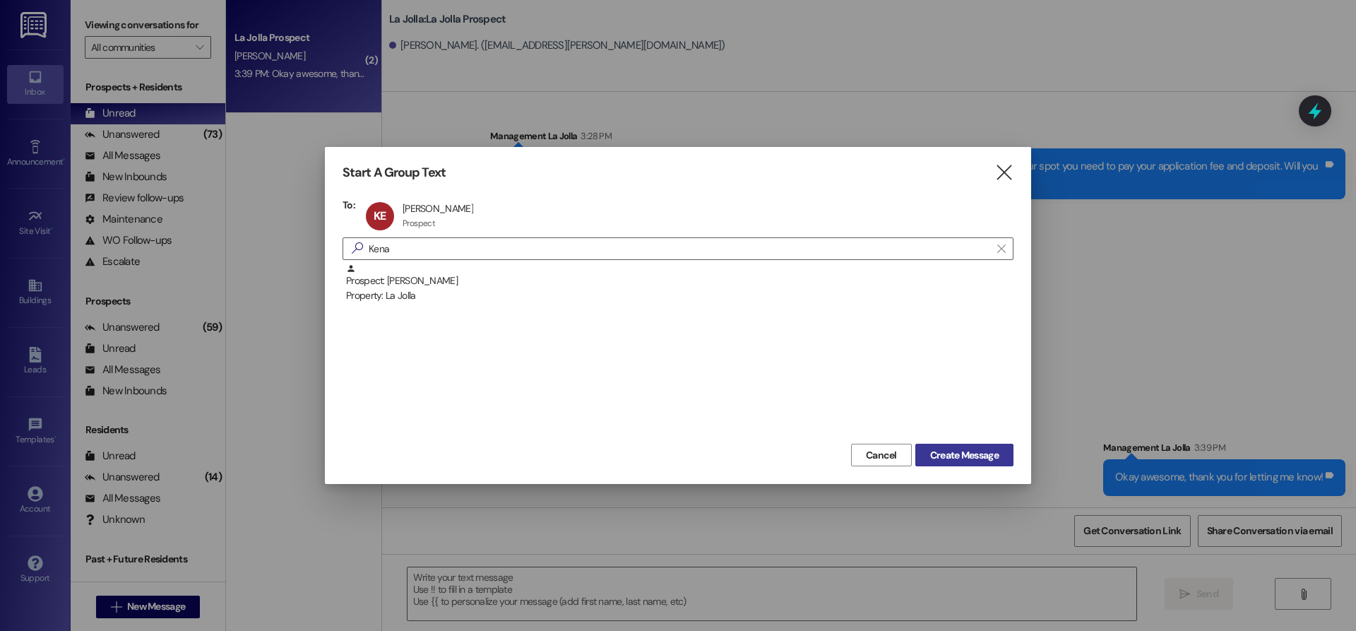
click at [995, 461] on span "Create Message" at bounding box center [964, 455] width 69 height 15
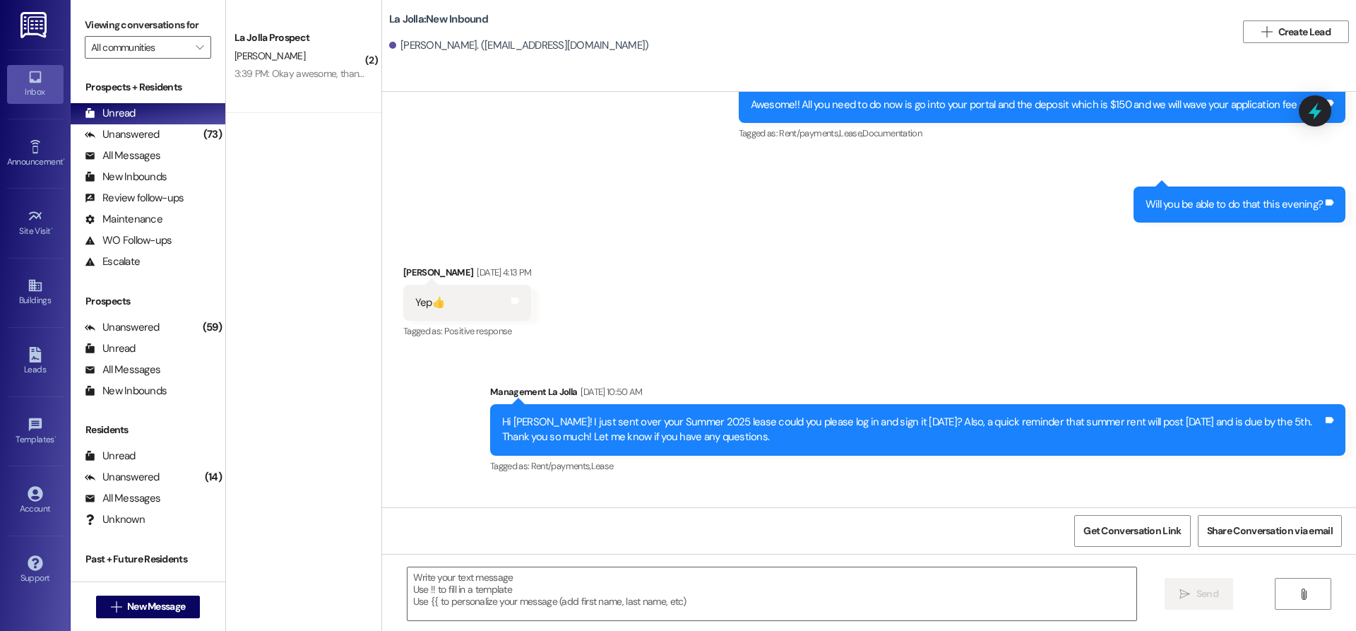
scroll to position [499, 0]
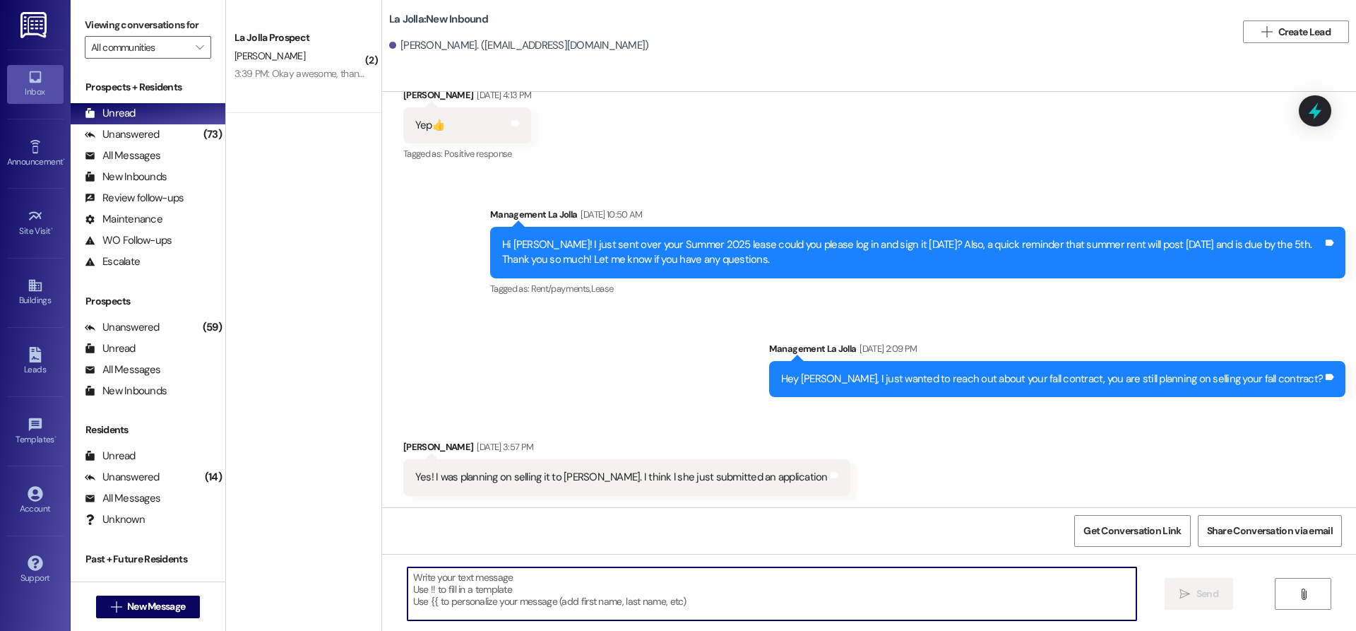
click at [513, 588] on textarea at bounding box center [772, 593] width 729 height 53
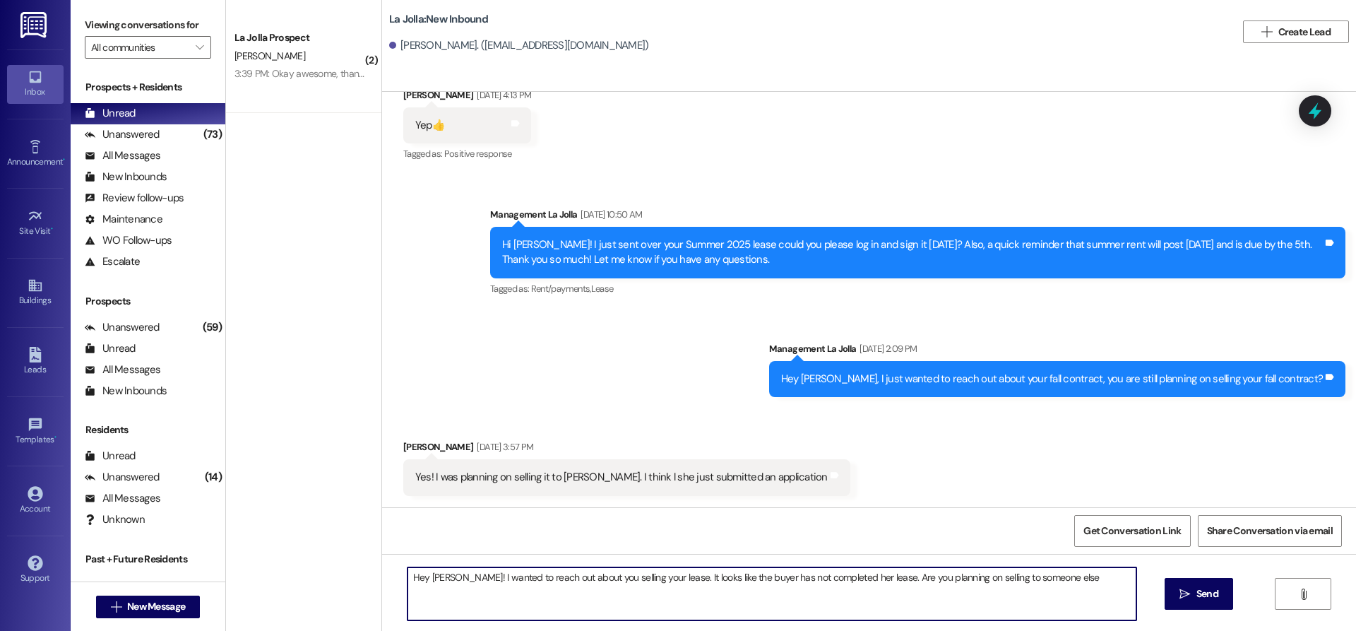
type textarea "Hey [PERSON_NAME]! I wanted to reach out about you selling your lease. It looks…"
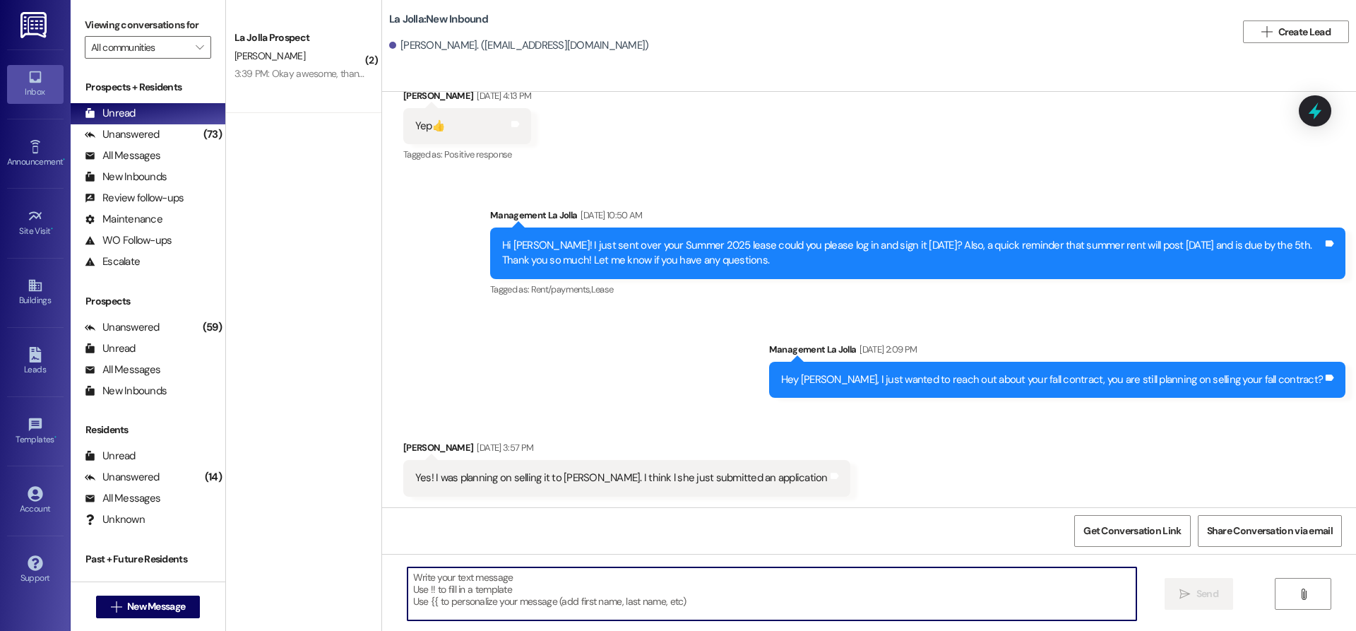
scroll to position [597, 0]
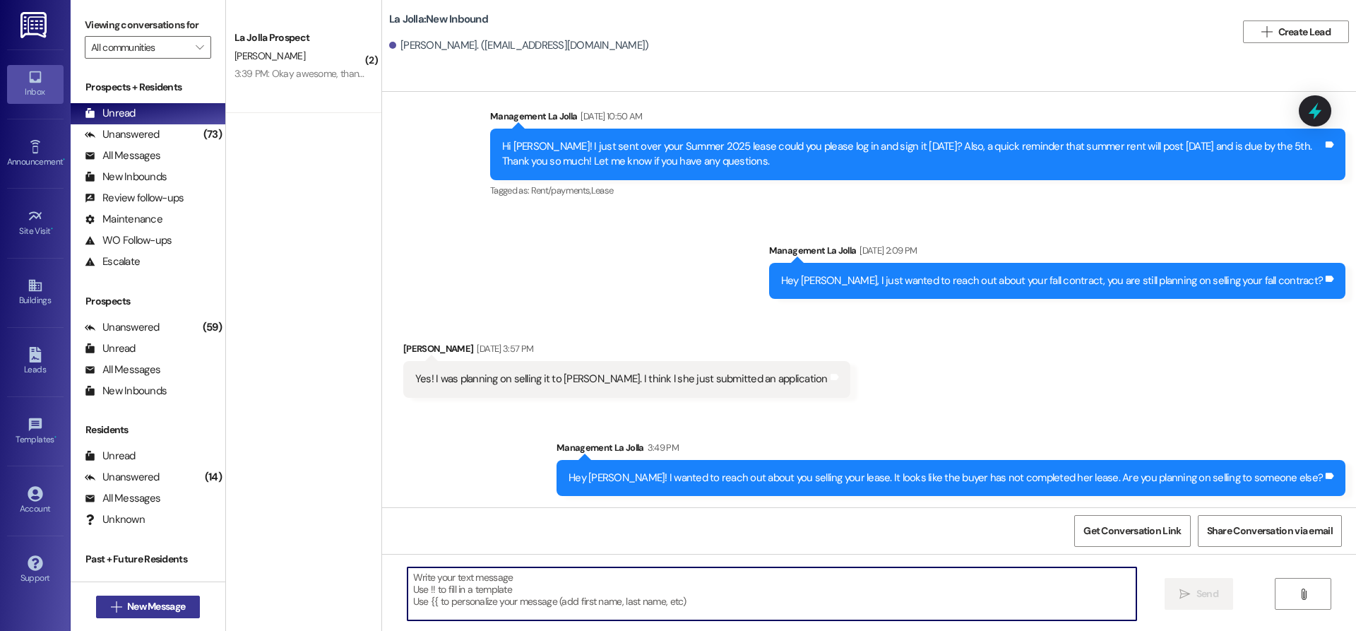
click at [186, 605] on button " New Message" at bounding box center [148, 606] width 105 height 23
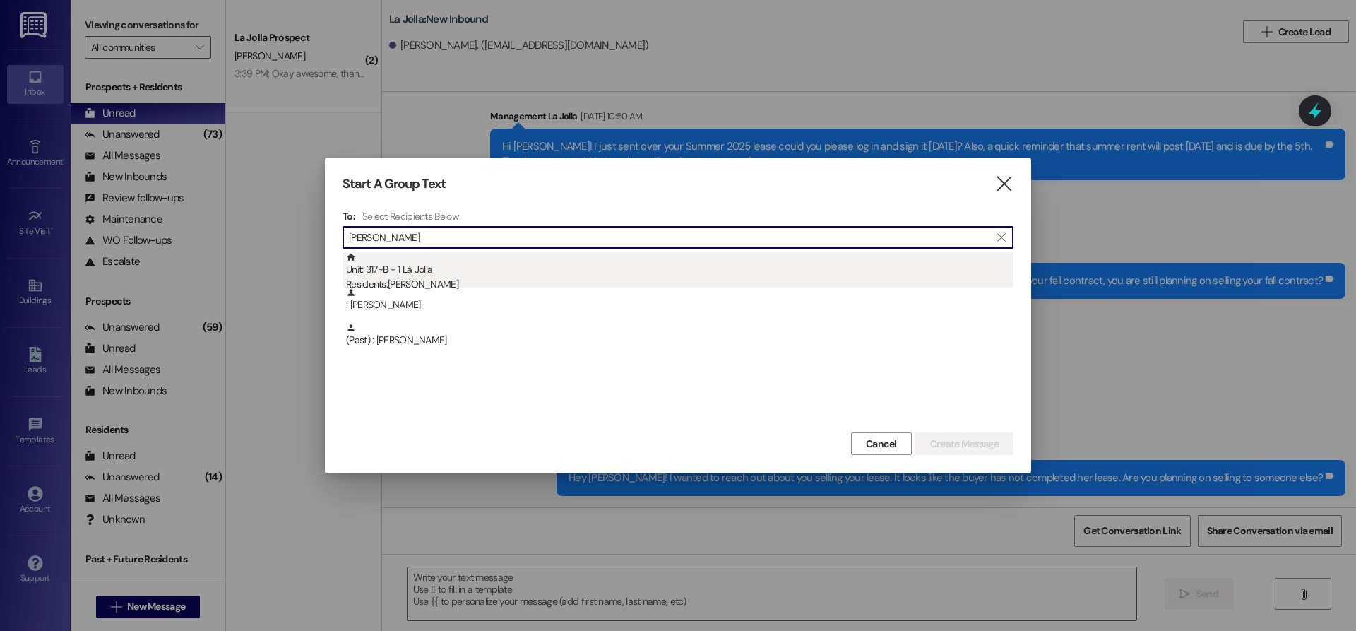
type input "[PERSON_NAME]"
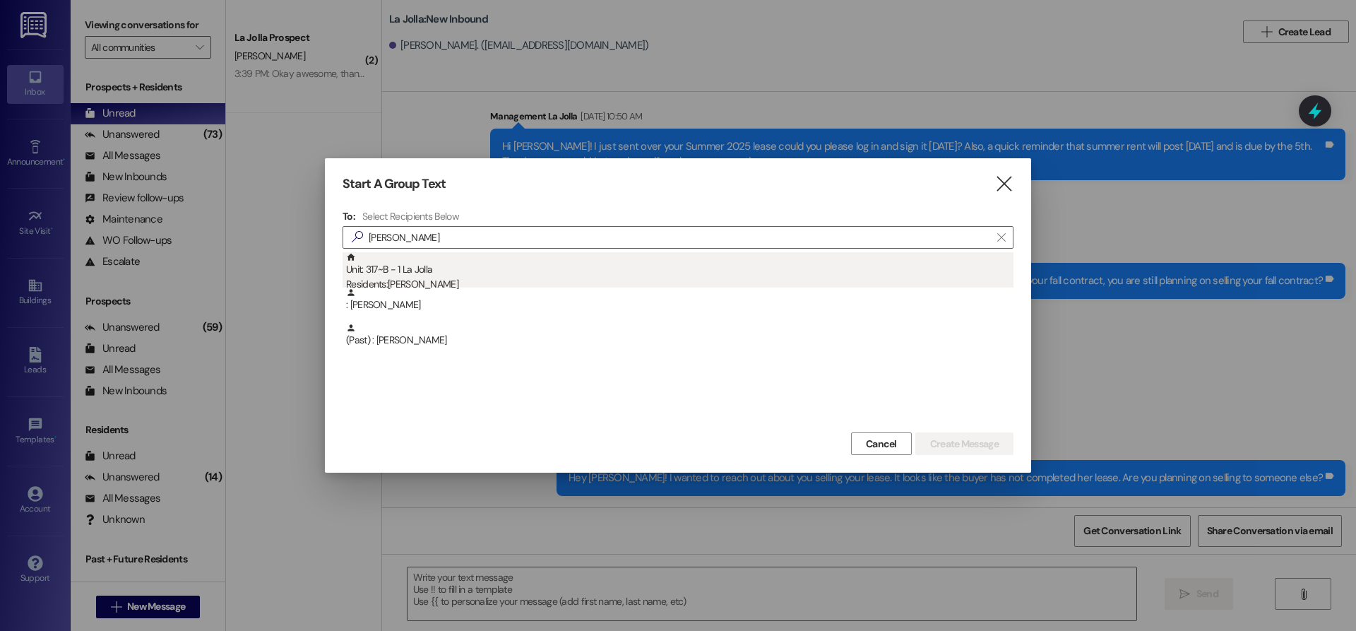
click at [465, 271] on div "Unit: 317~B - 1 La Jolla Residents: [PERSON_NAME]" at bounding box center [680, 272] width 668 height 40
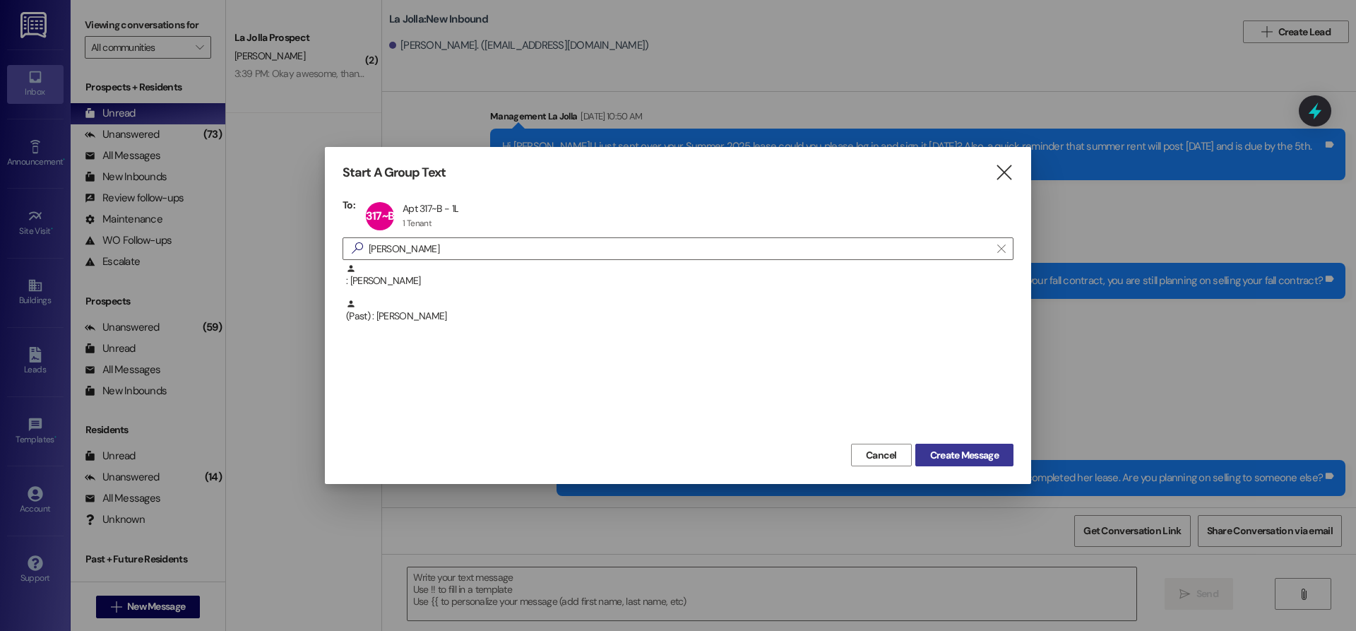
click at [951, 446] on button "Create Message" at bounding box center [964, 455] width 98 height 23
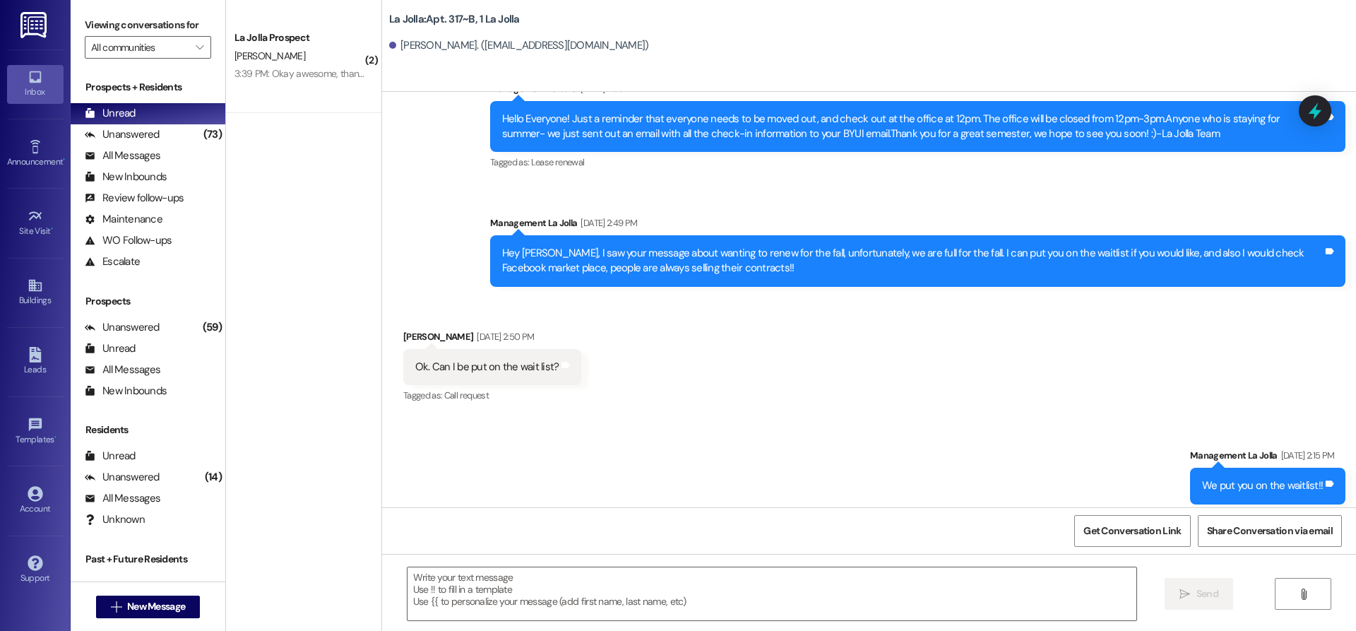
scroll to position [20400, 0]
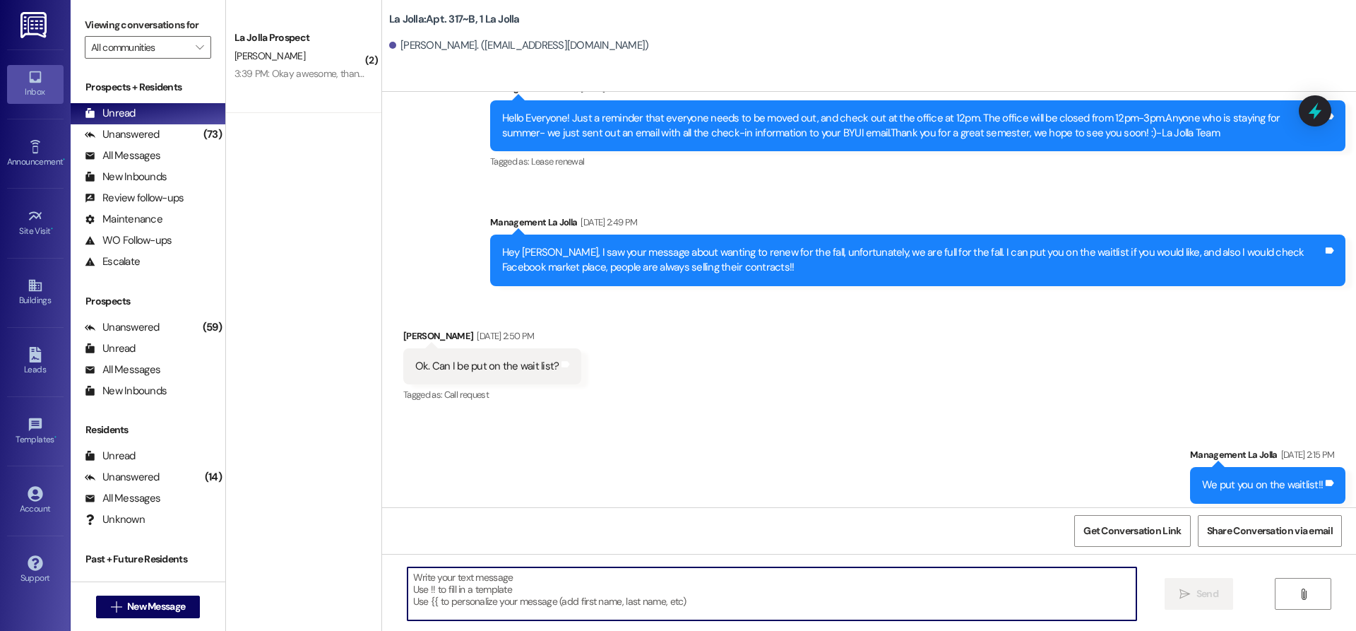
click at [489, 570] on textarea at bounding box center [772, 593] width 729 height 53
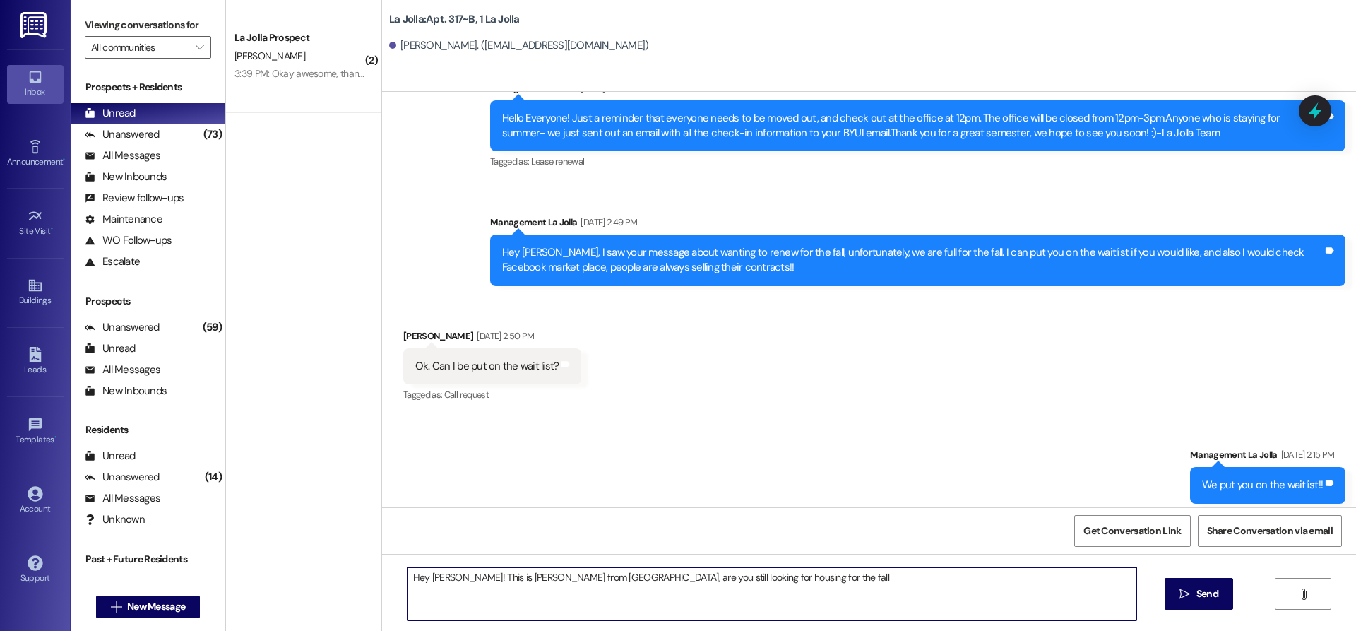
type textarea "Hey [PERSON_NAME]! This is [PERSON_NAME] from [GEOGRAPHIC_DATA], are you still …"
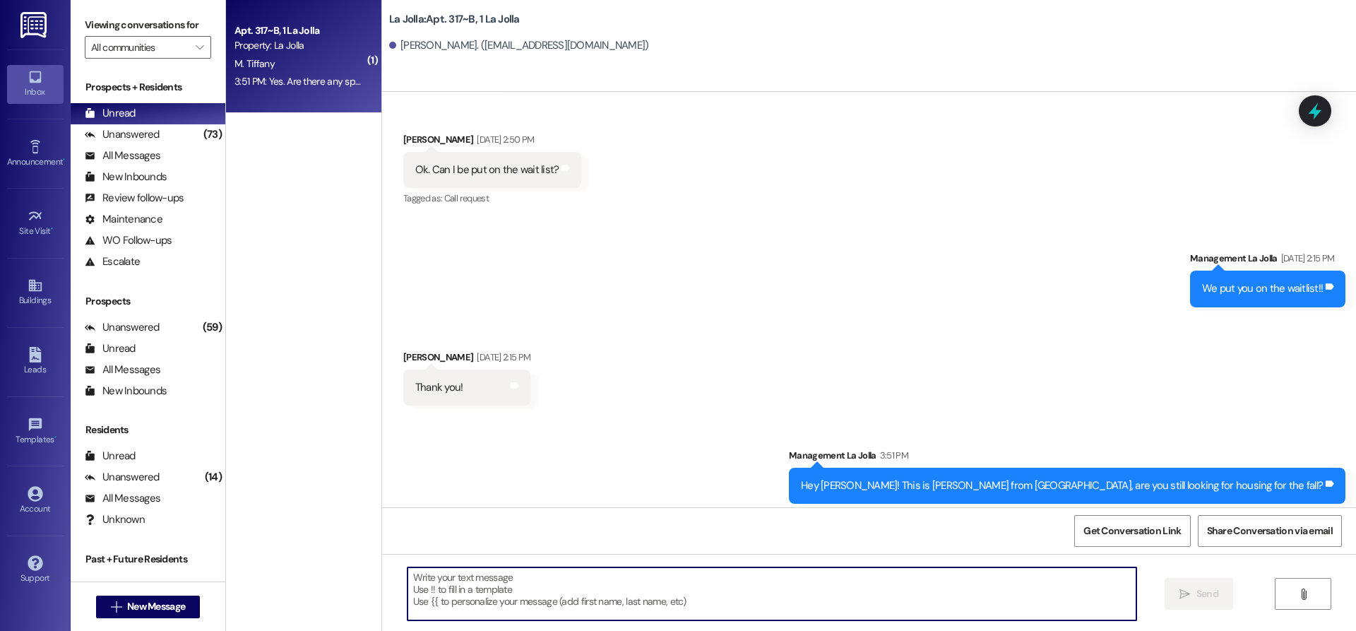
scroll to position [20597, 0]
click at [168, 601] on span "New Message" at bounding box center [156, 606] width 58 height 15
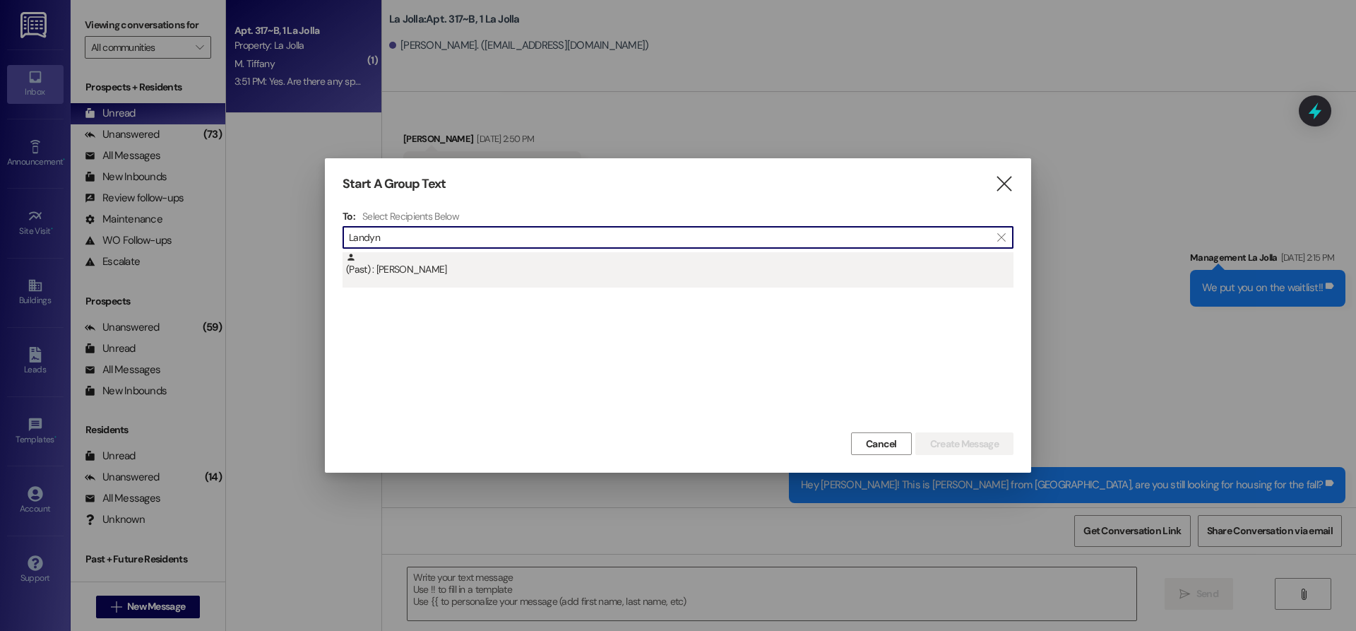
type input "Landyn"
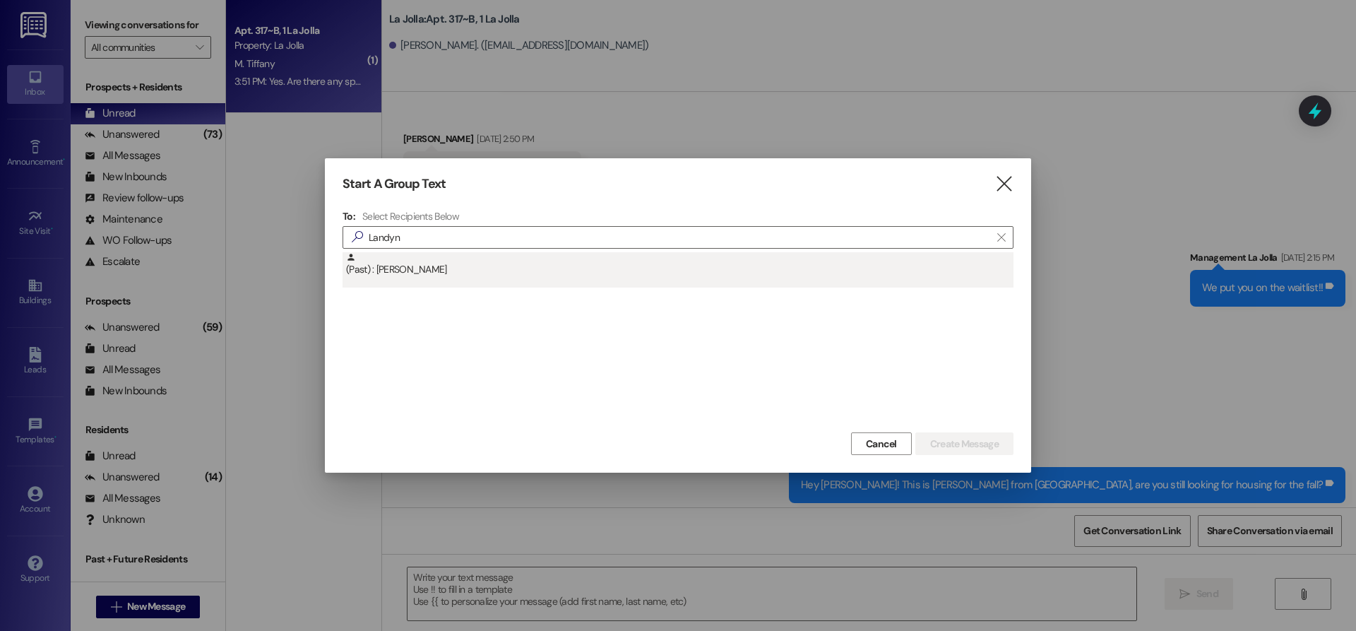
click at [388, 261] on div "(Past) : [PERSON_NAME]" at bounding box center [680, 264] width 668 height 25
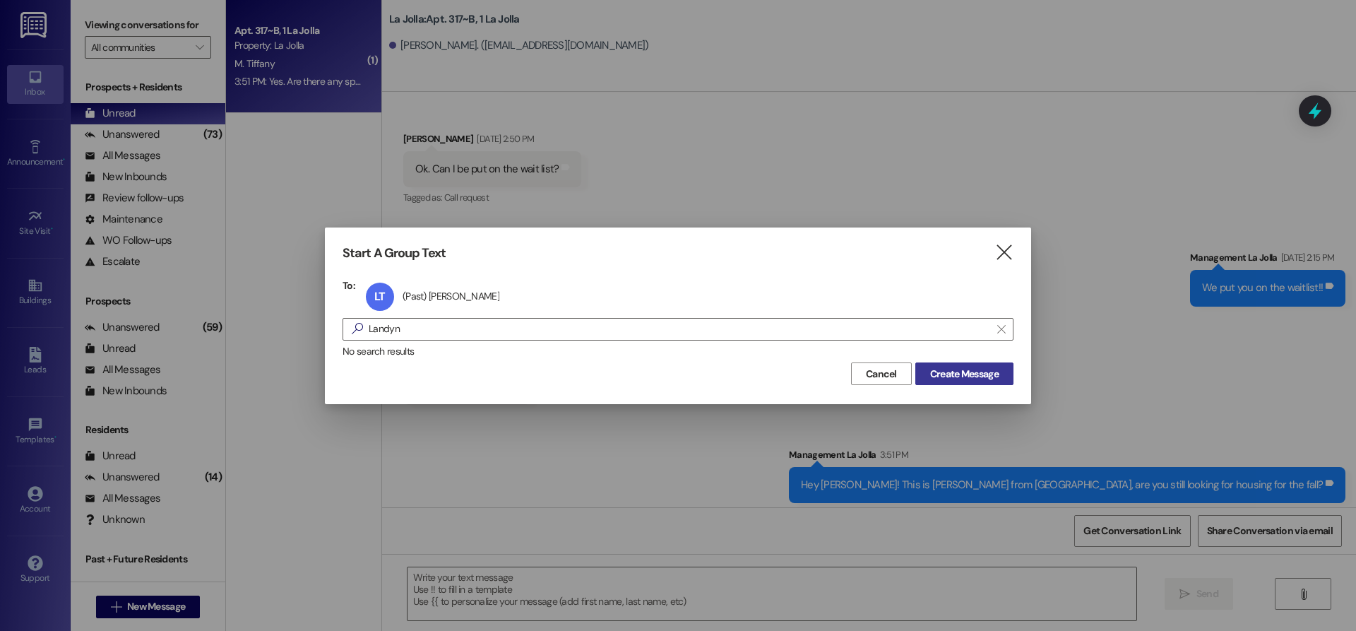
click at [980, 376] on span "Create Message" at bounding box center [964, 374] width 69 height 15
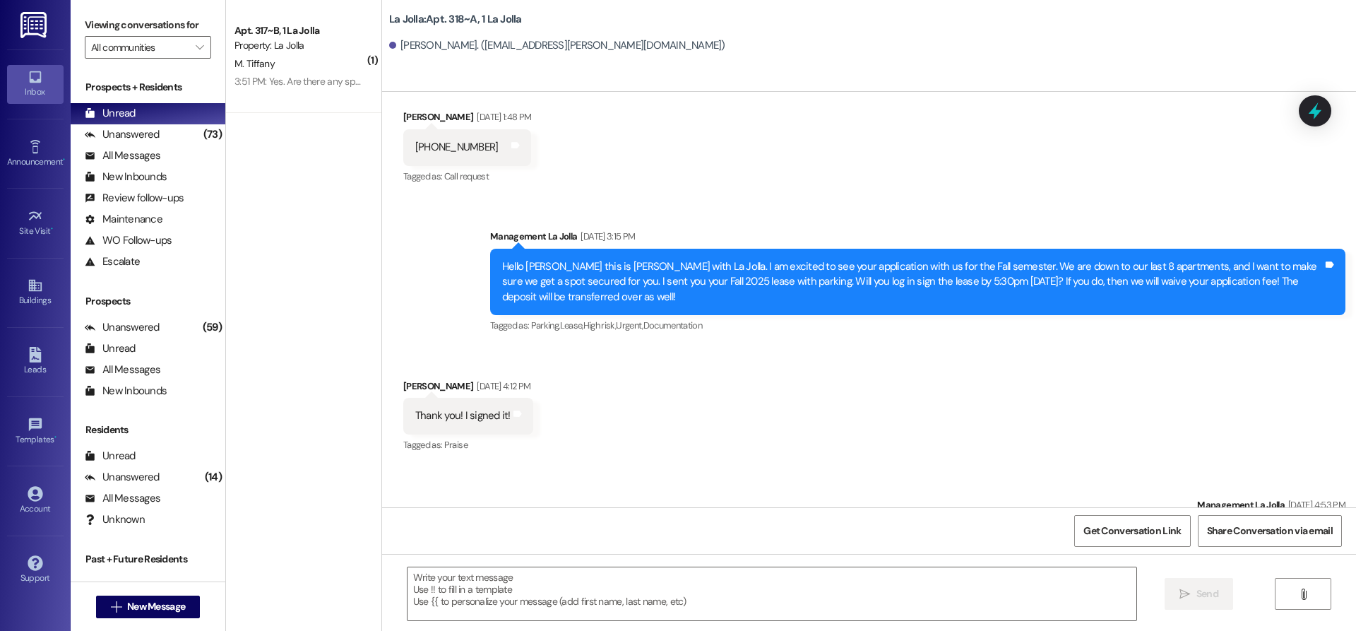
scroll to position [6561, 0]
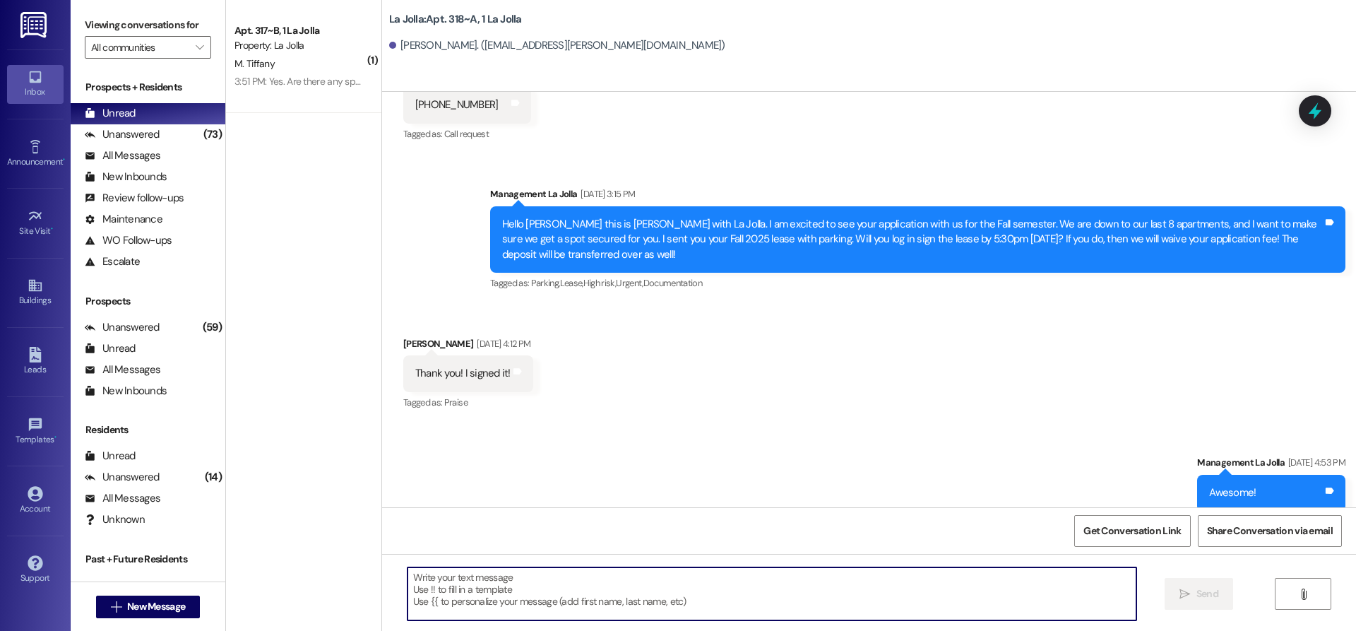
click at [462, 586] on textarea at bounding box center [772, 593] width 729 height 53
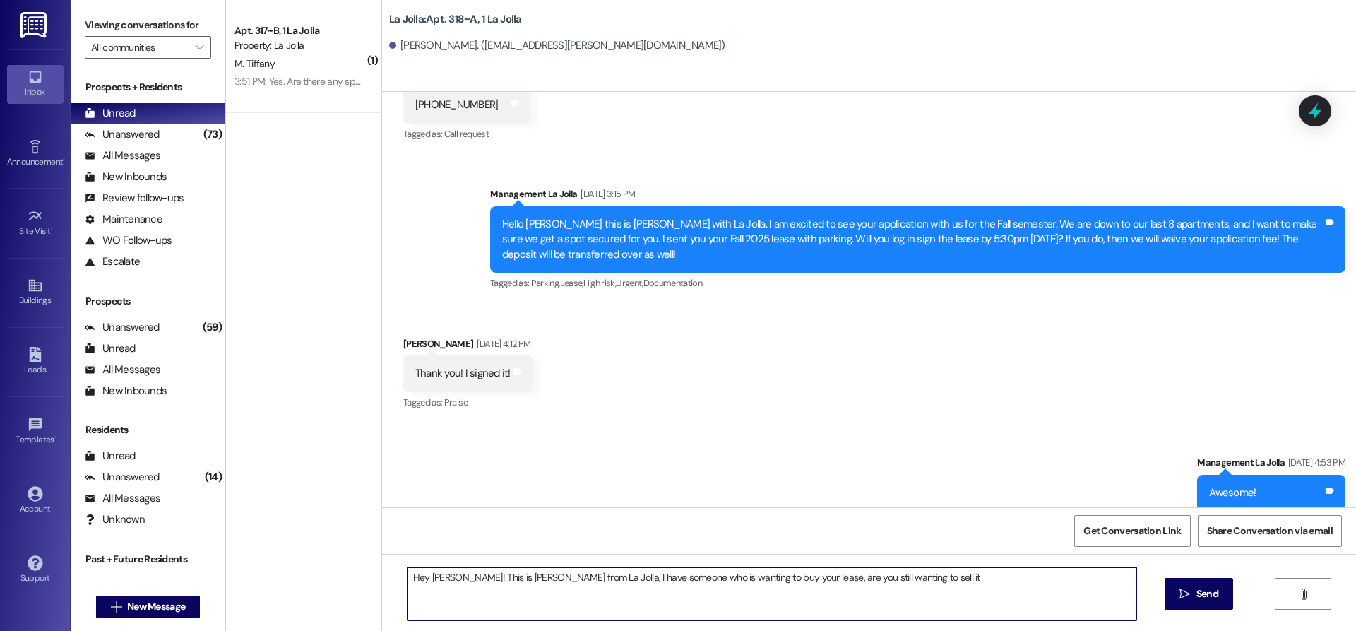
type textarea "Hey [PERSON_NAME]! This is [PERSON_NAME] from La Jolla, I have someone who is w…"
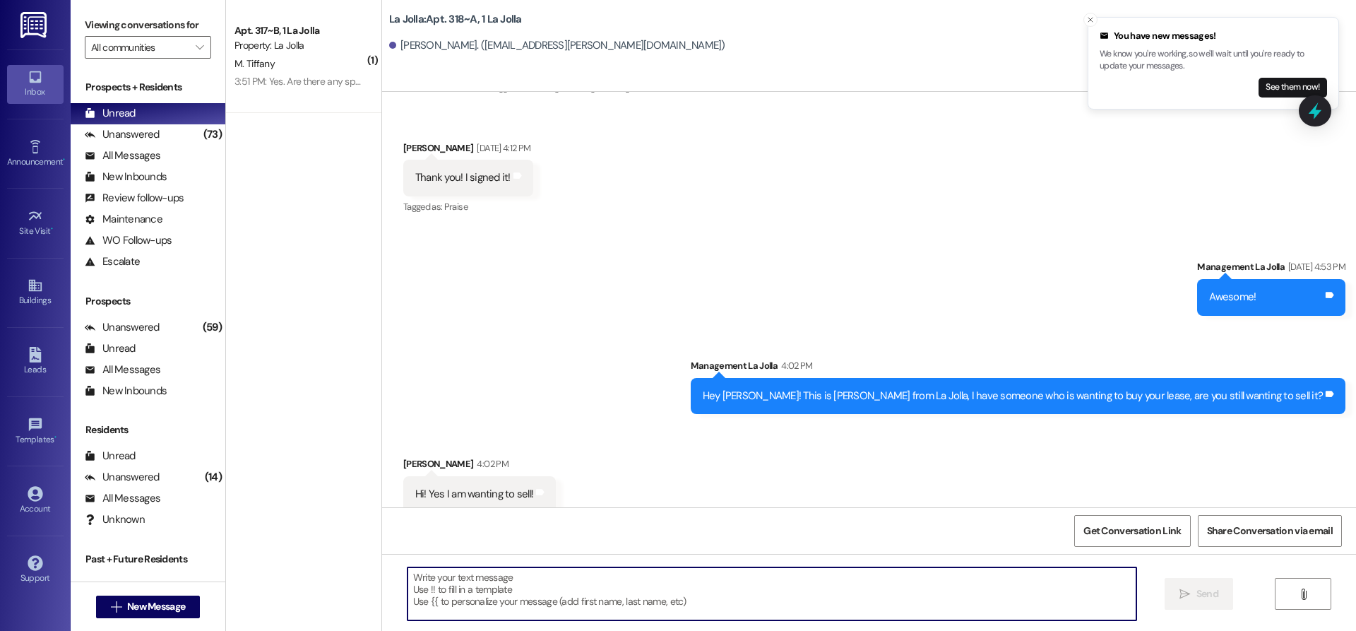
scroll to position [6757, 0]
click at [439, 586] on textarea at bounding box center [772, 593] width 729 height 53
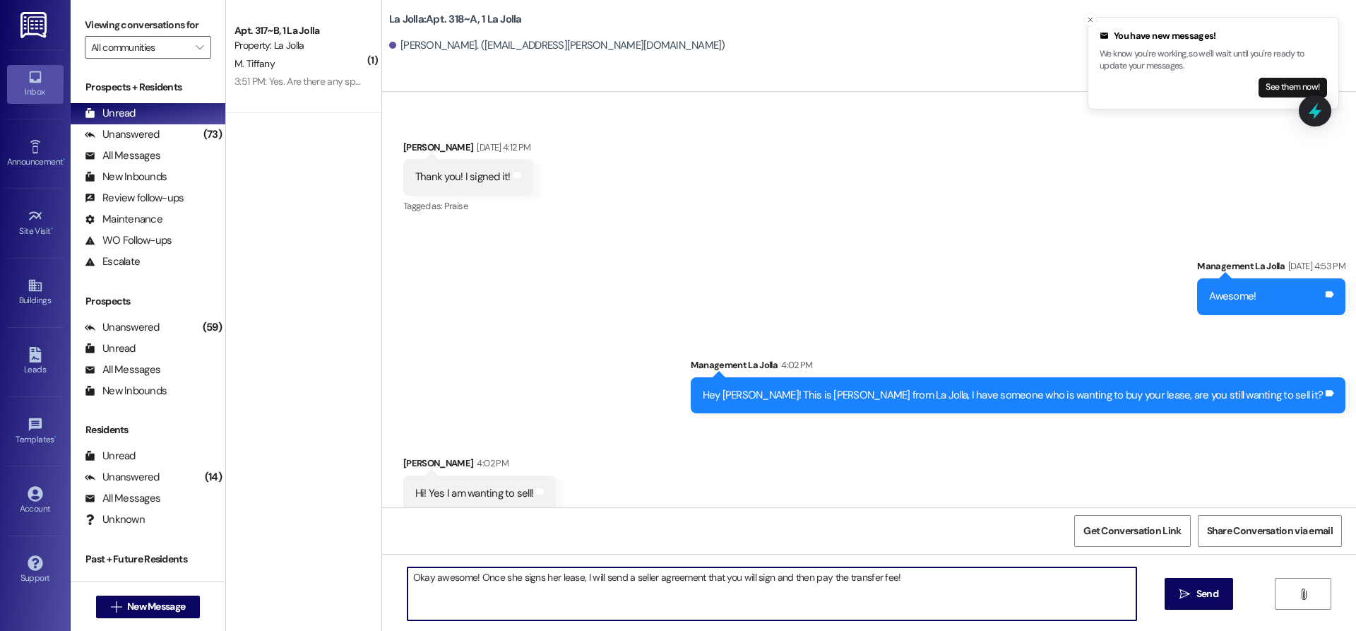
type textarea "Okay awesome! Once she signs her lease, I will send a seller agreement that you…"
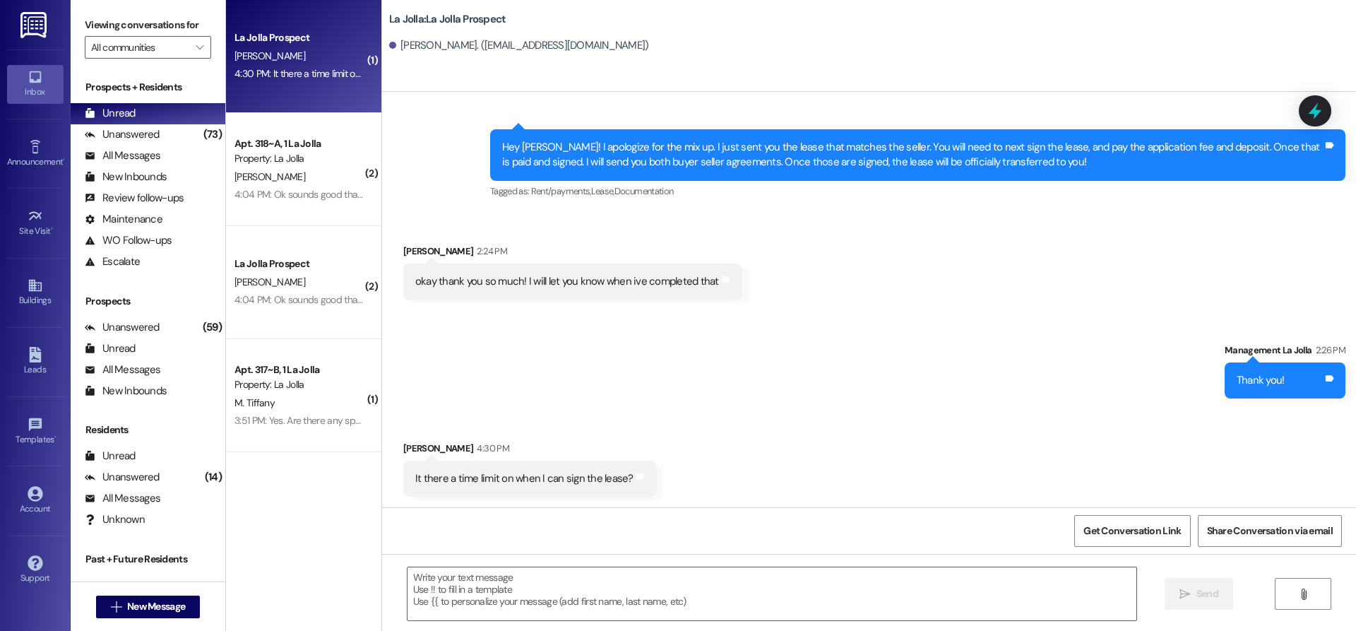
scroll to position [555, 0]
click at [520, 605] on textarea at bounding box center [772, 593] width 729 height 53
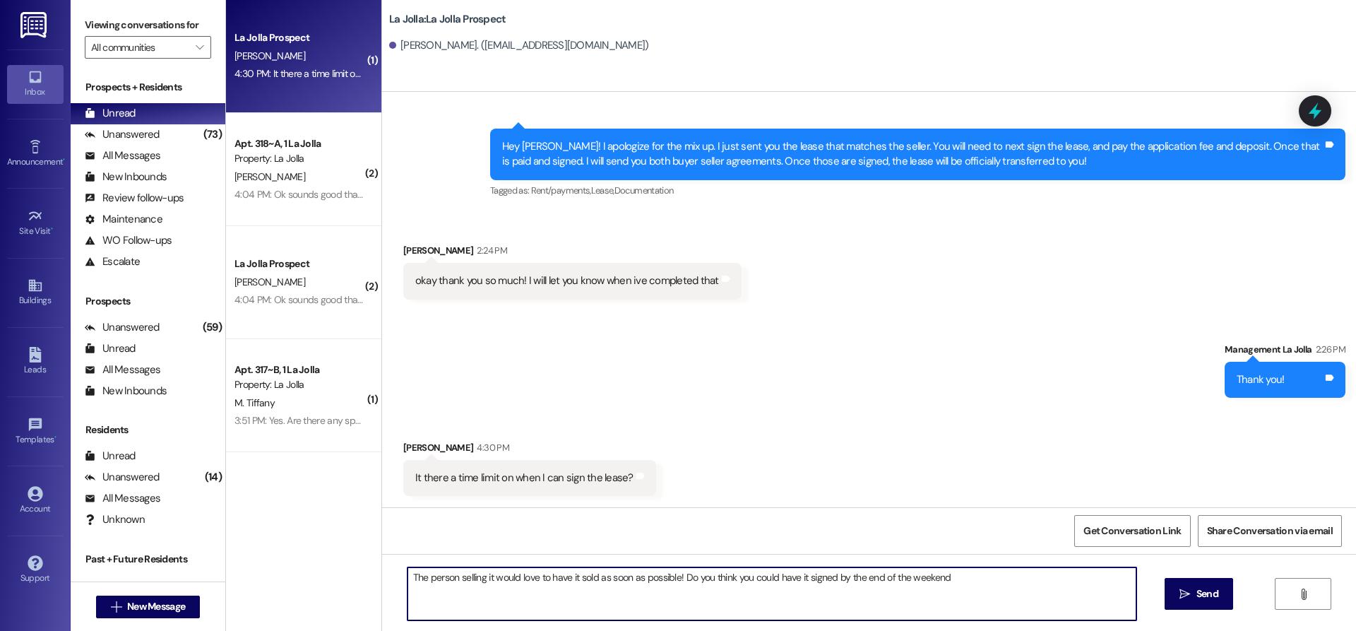
type textarea "The person selling it would love to have it sold as soon as possible! Do you th…"
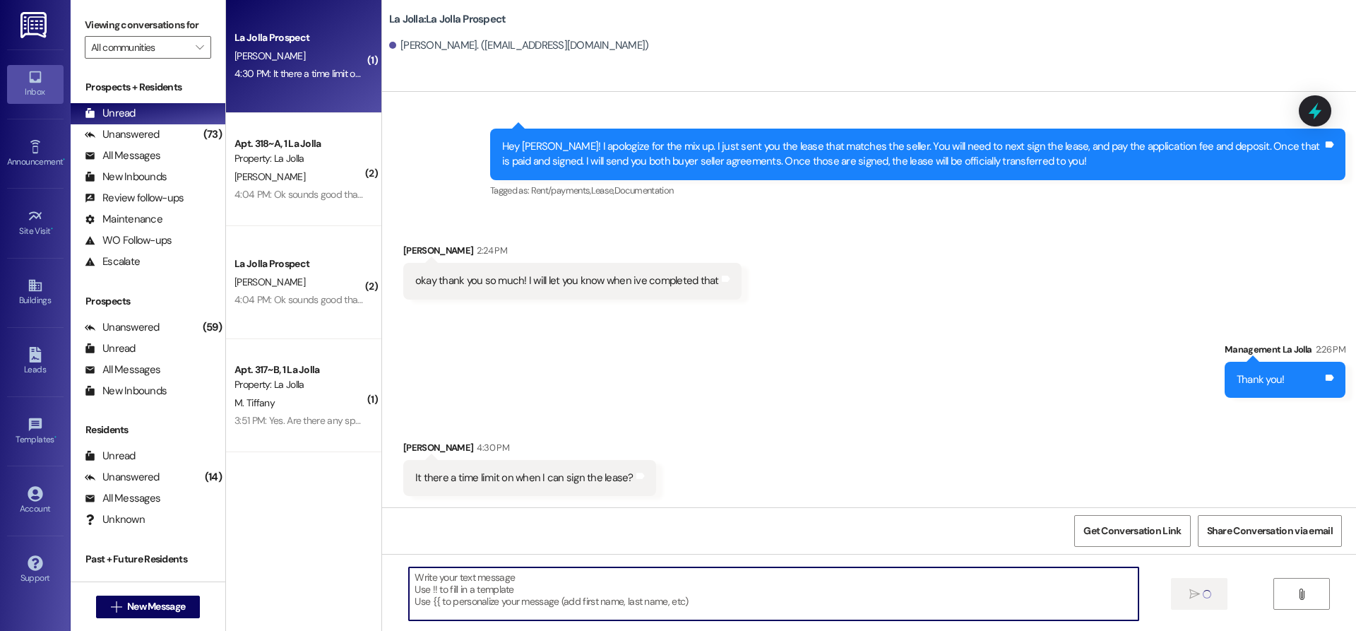
scroll to position [554, 0]
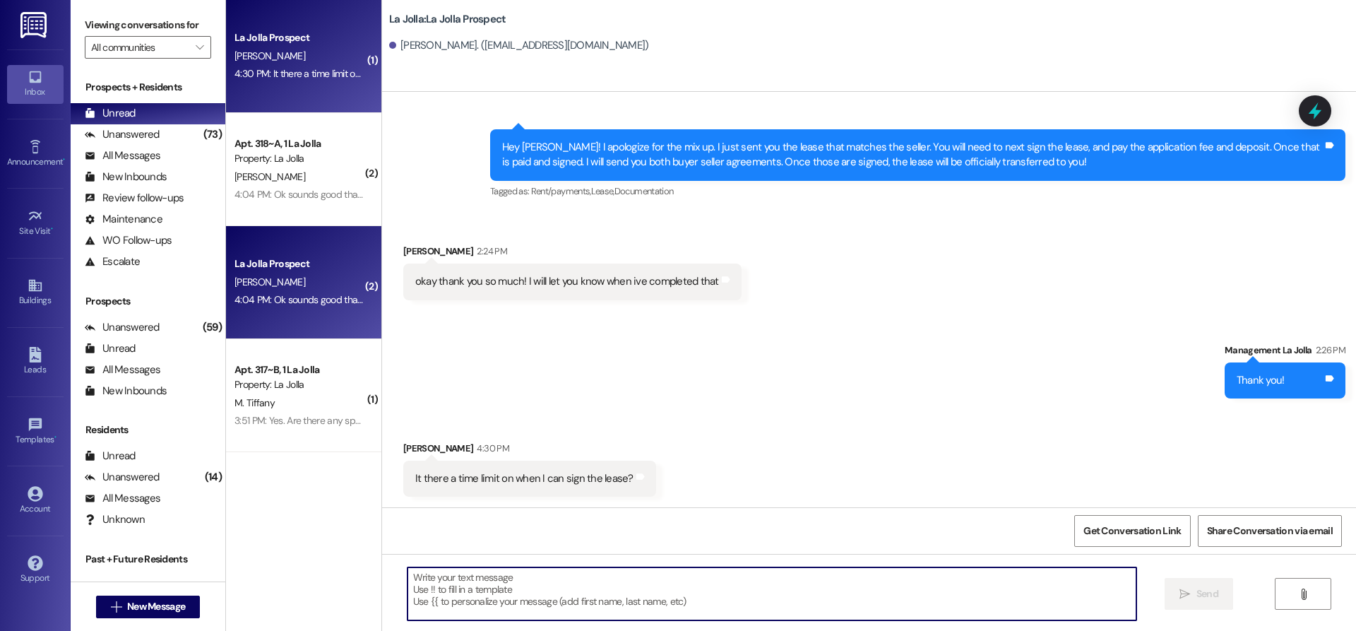
click at [282, 234] on div "La Jolla Prospect [PERSON_NAME] 4:04 PM: Ok sounds good thank you! 4:04 PM: Ok …" at bounding box center [303, 282] width 155 height 113
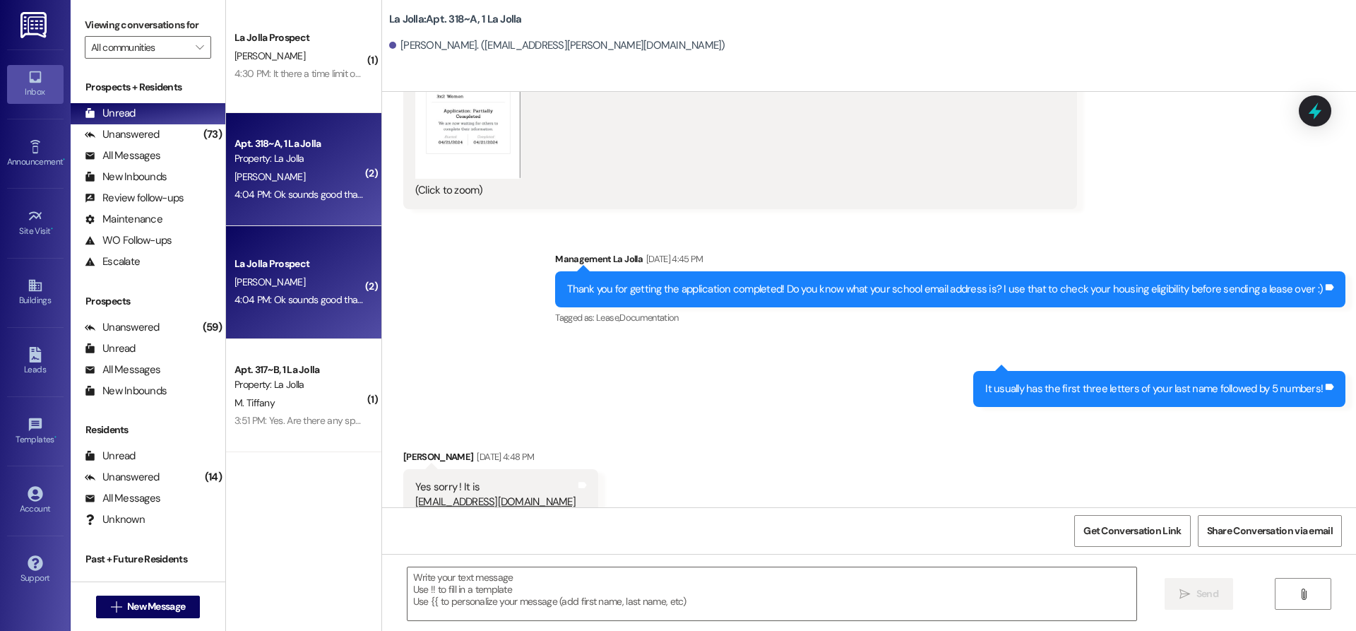
scroll to position [7037, 0]
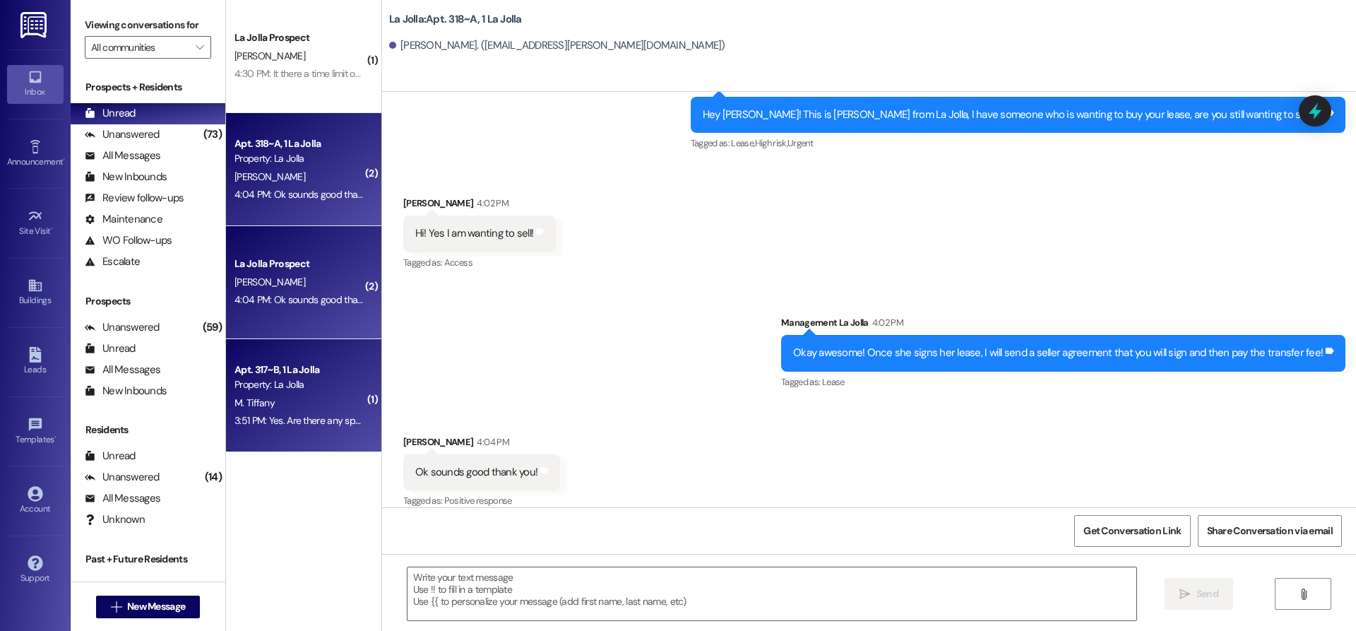
click at [350, 383] on div "Property: La Jolla" at bounding box center [300, 384] width 131 height 15
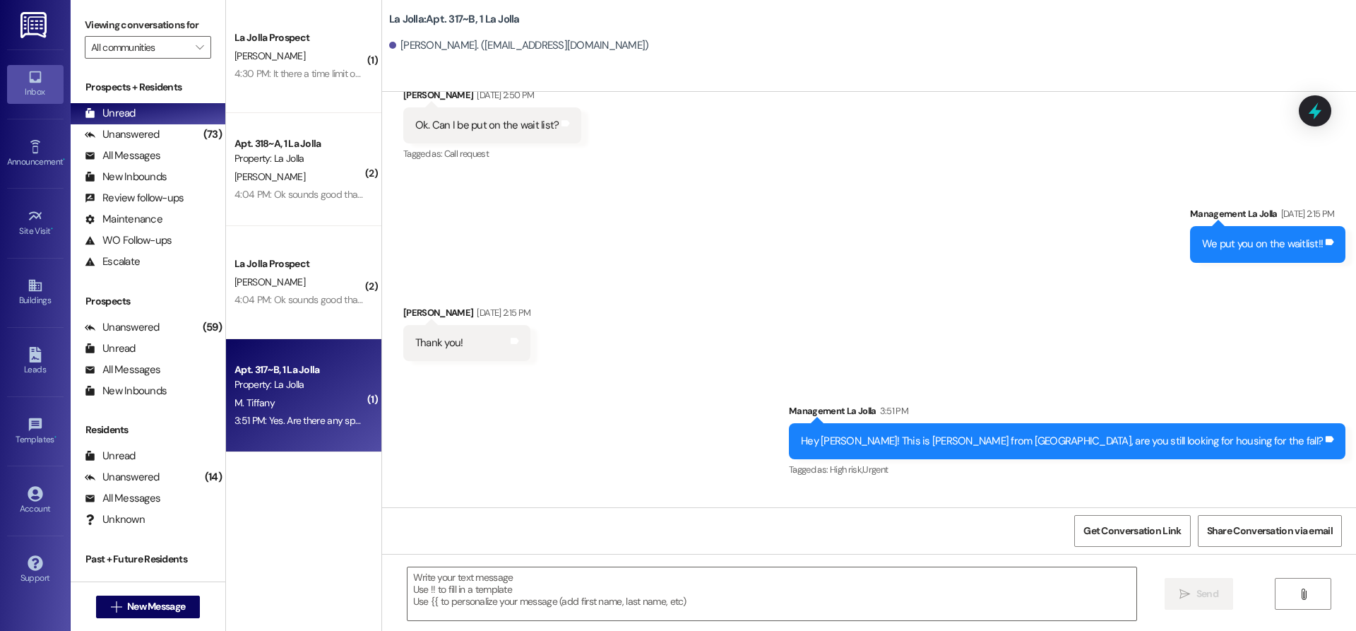
scroll to position [20641, 0]
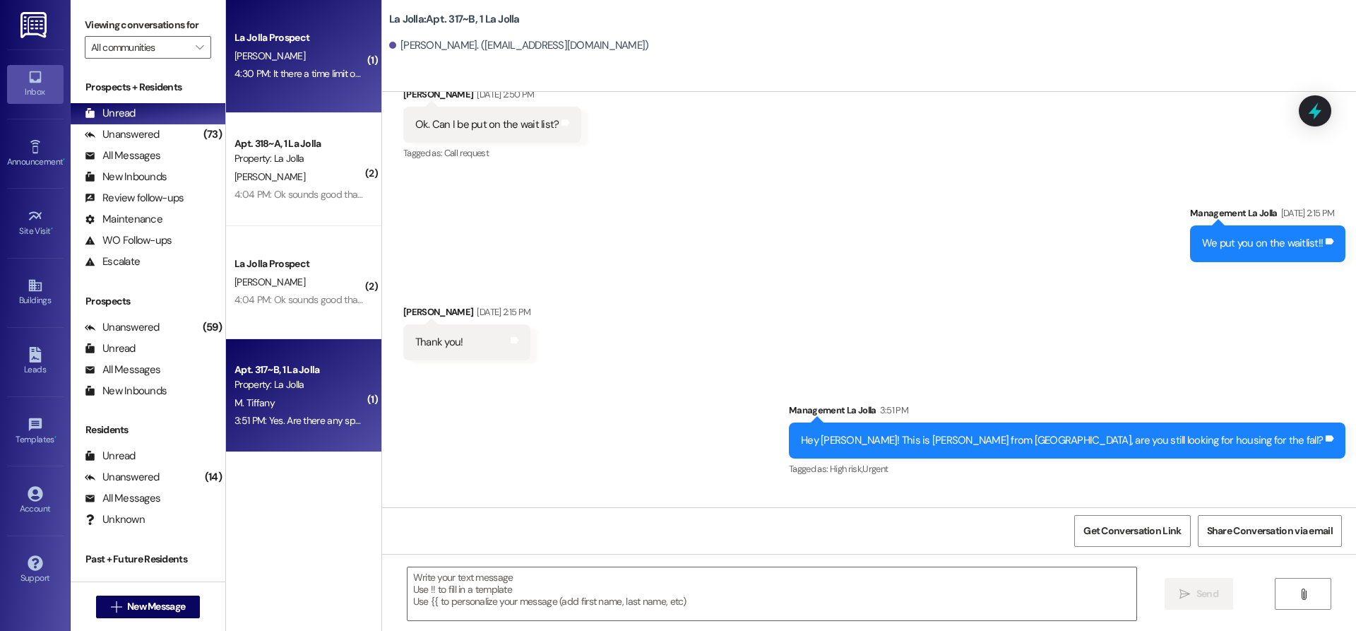
click at [290, 78] on div "4:30 PM: It there a time limit on when I can sign the lease? 4:30 PM: It there …" at bounding box center [352, 73] width 235 height 13
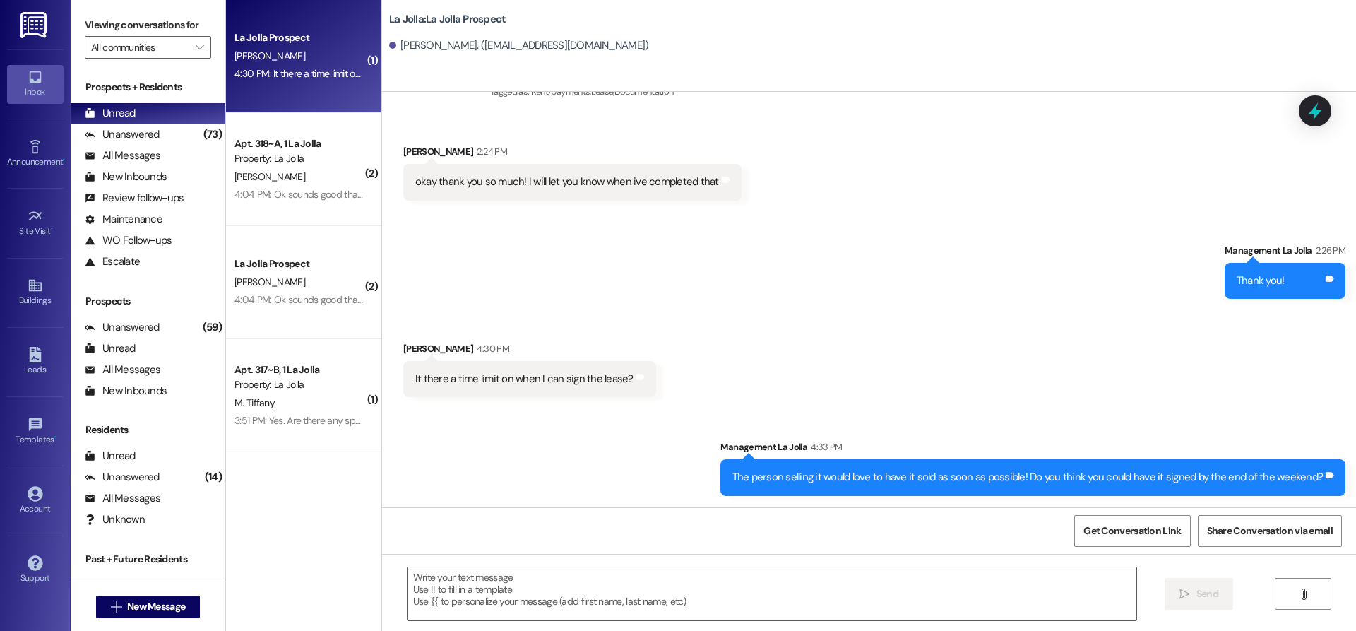
scroll to position [654, 0]
